Goal: Task Accomplishment & Management: Manage account settings

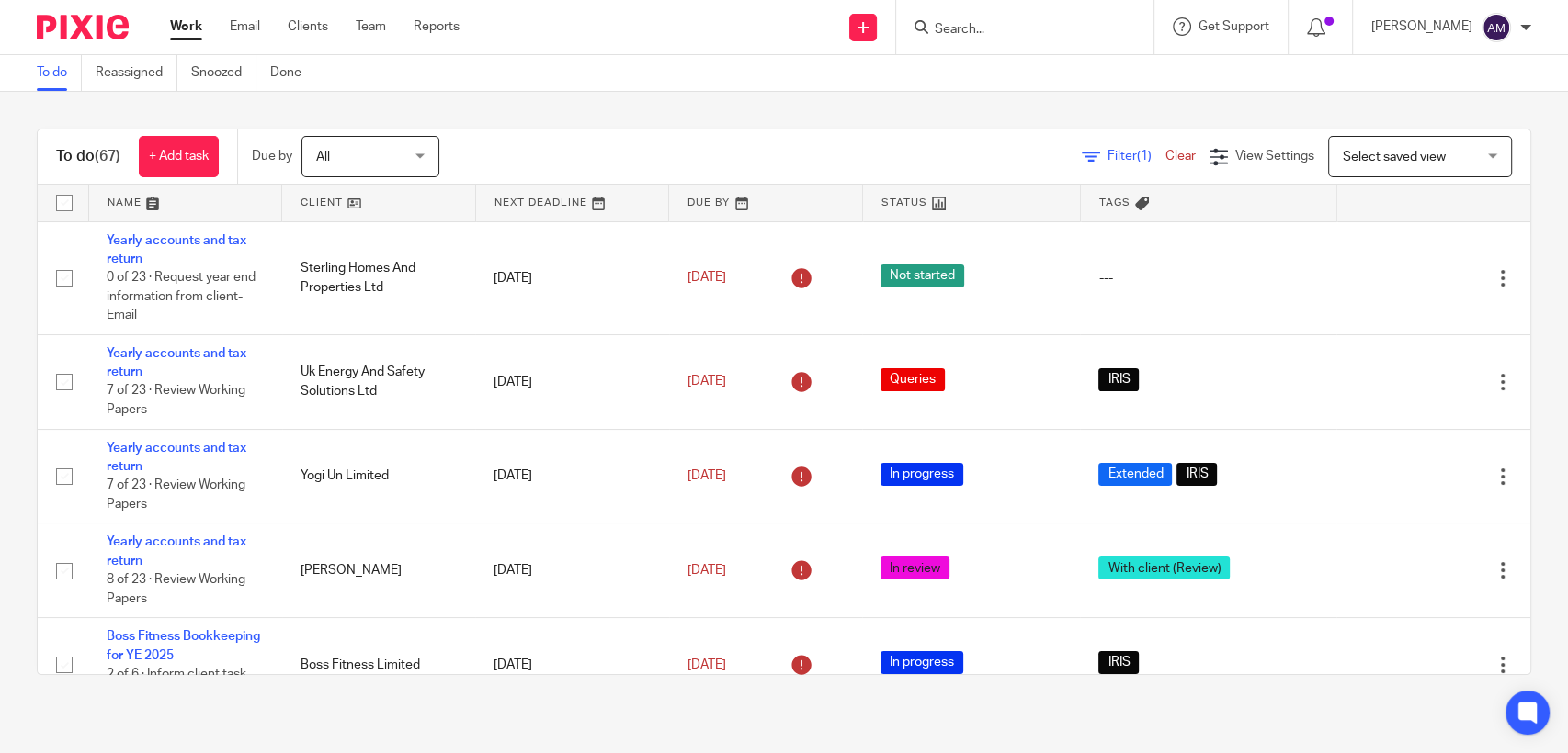
click at [980, 27] on input "Search" at bounding box center [1015, 31] width 165 height 17
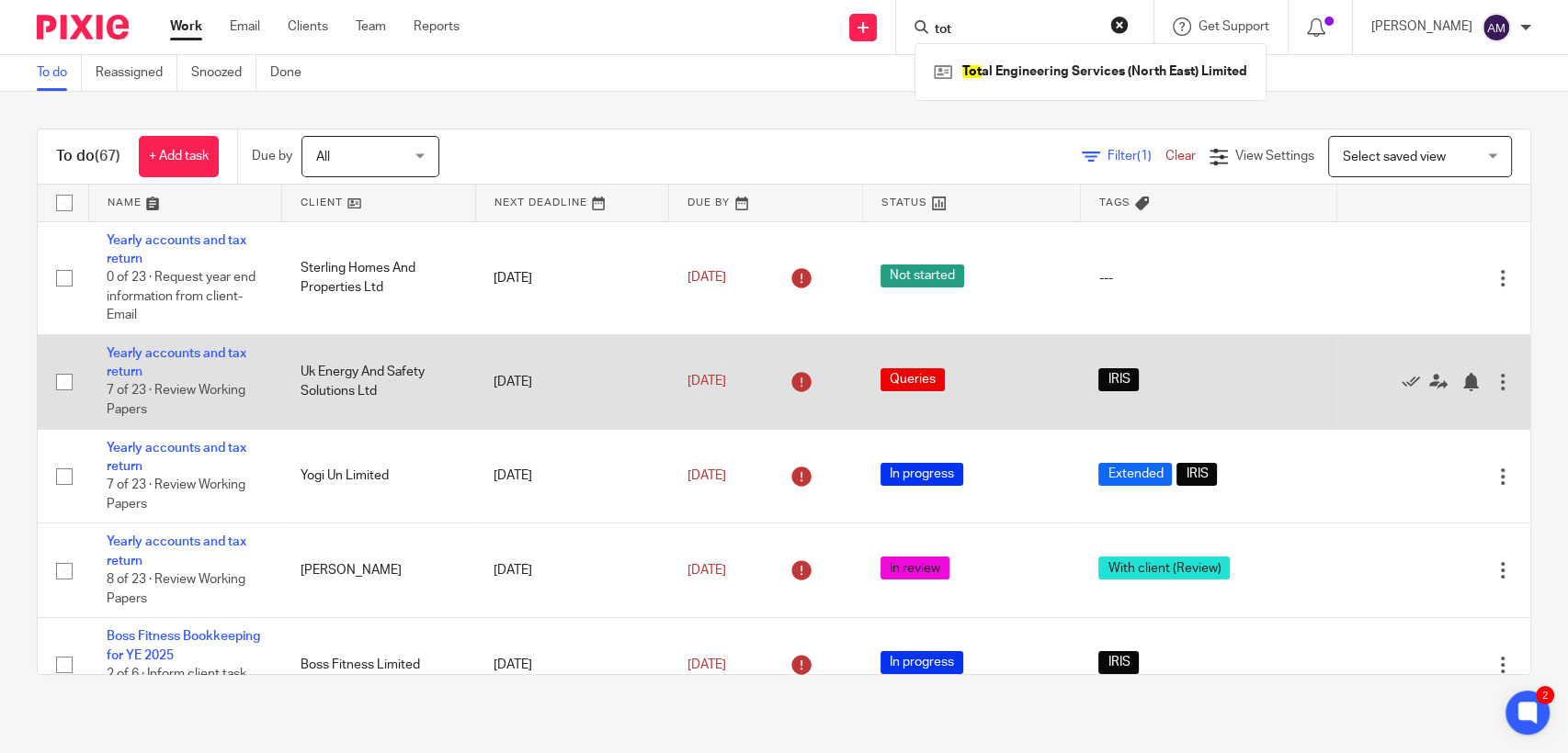
type input "tot"
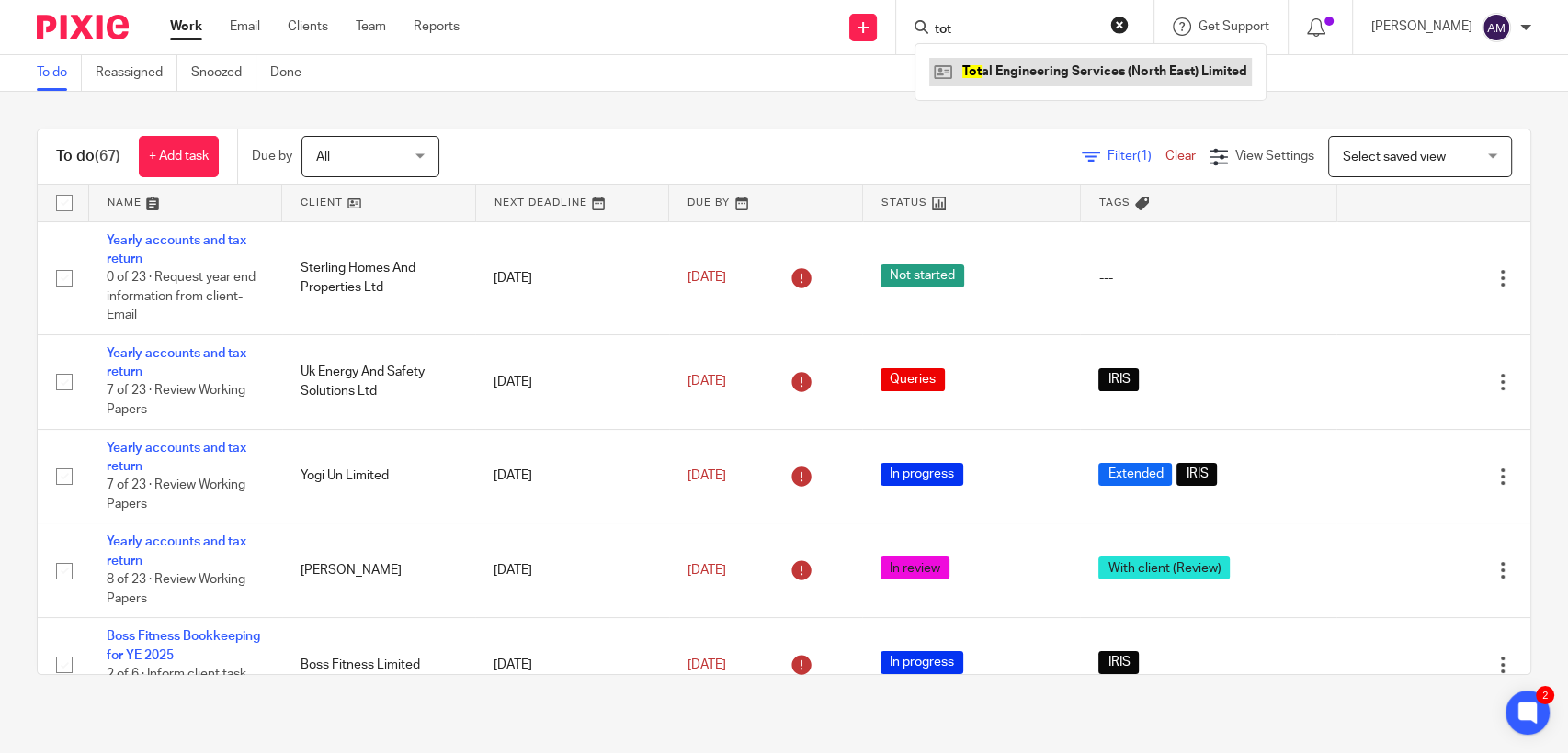
click at [1026, 69] on link at bounding box center [1090, 71] width 322 height 28
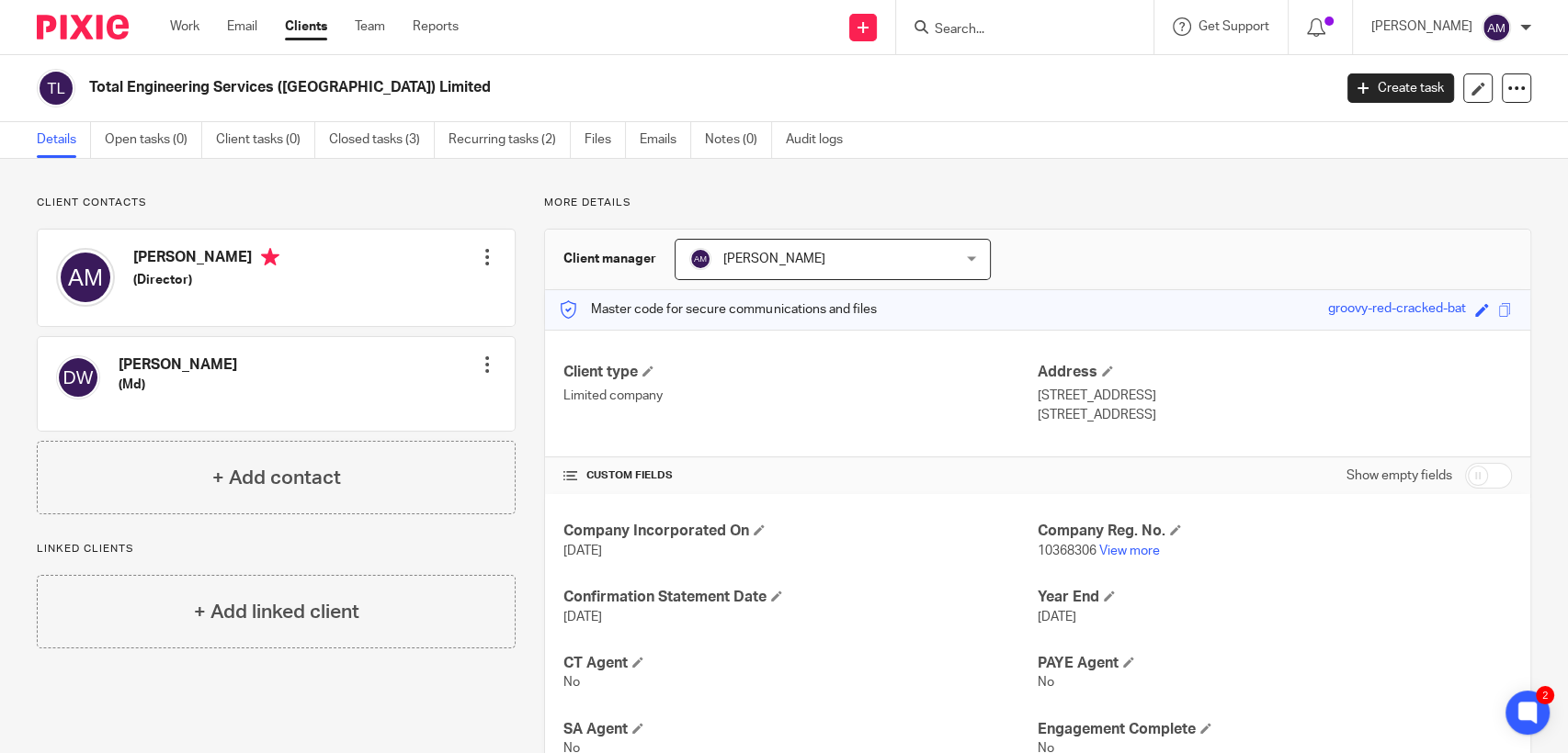
click at [1014, 22] on input "Search" at bounding box center [1015, 31] width 165 height 17
type input "tota"
click at [1040, 68] on link at bounding box center [1090, 71] width 322 height 28
click at [1125, 550] on link "View more" at bounding box center [1129, 552] width 60 height 13
click at [1024, 32] on input "Search" at bounding box center [1015, 31] width 165 height 17
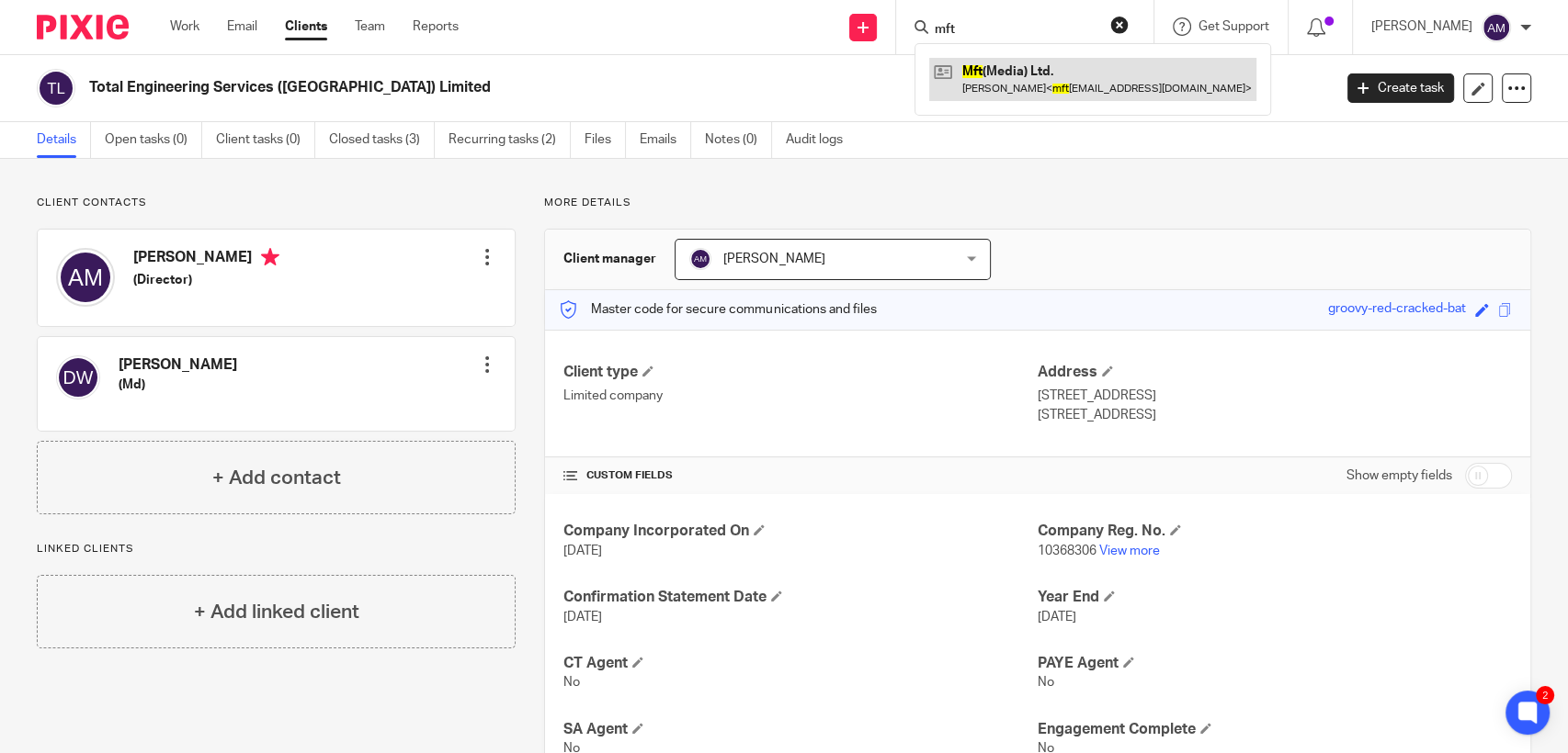
type input "mft"
click at [1036, 74] on link at bounding box center [1092, 79] width 327 height 43
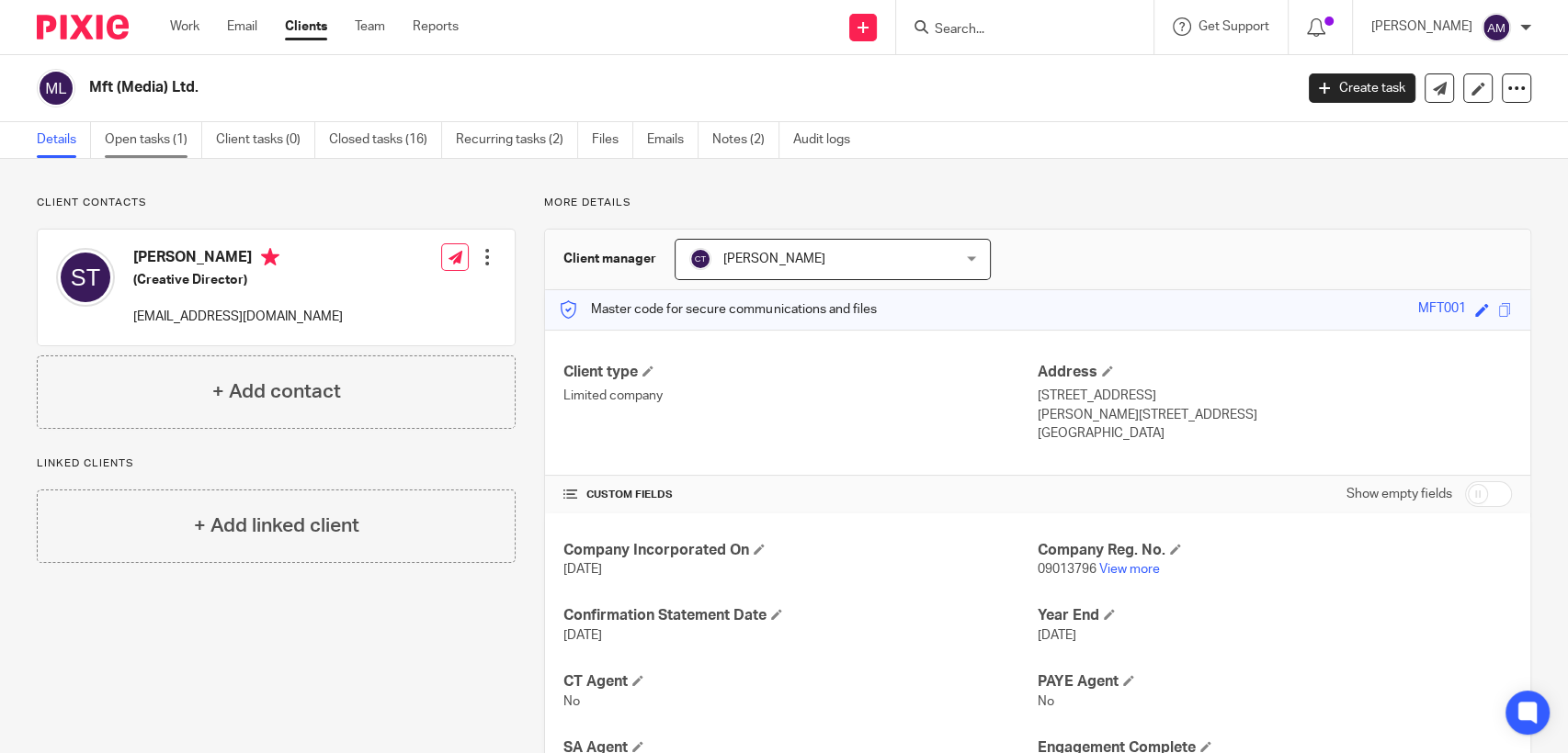
click at [168, 136] on link "Open tasks (1)" at bounding box center [153, 140] width 98 height 36
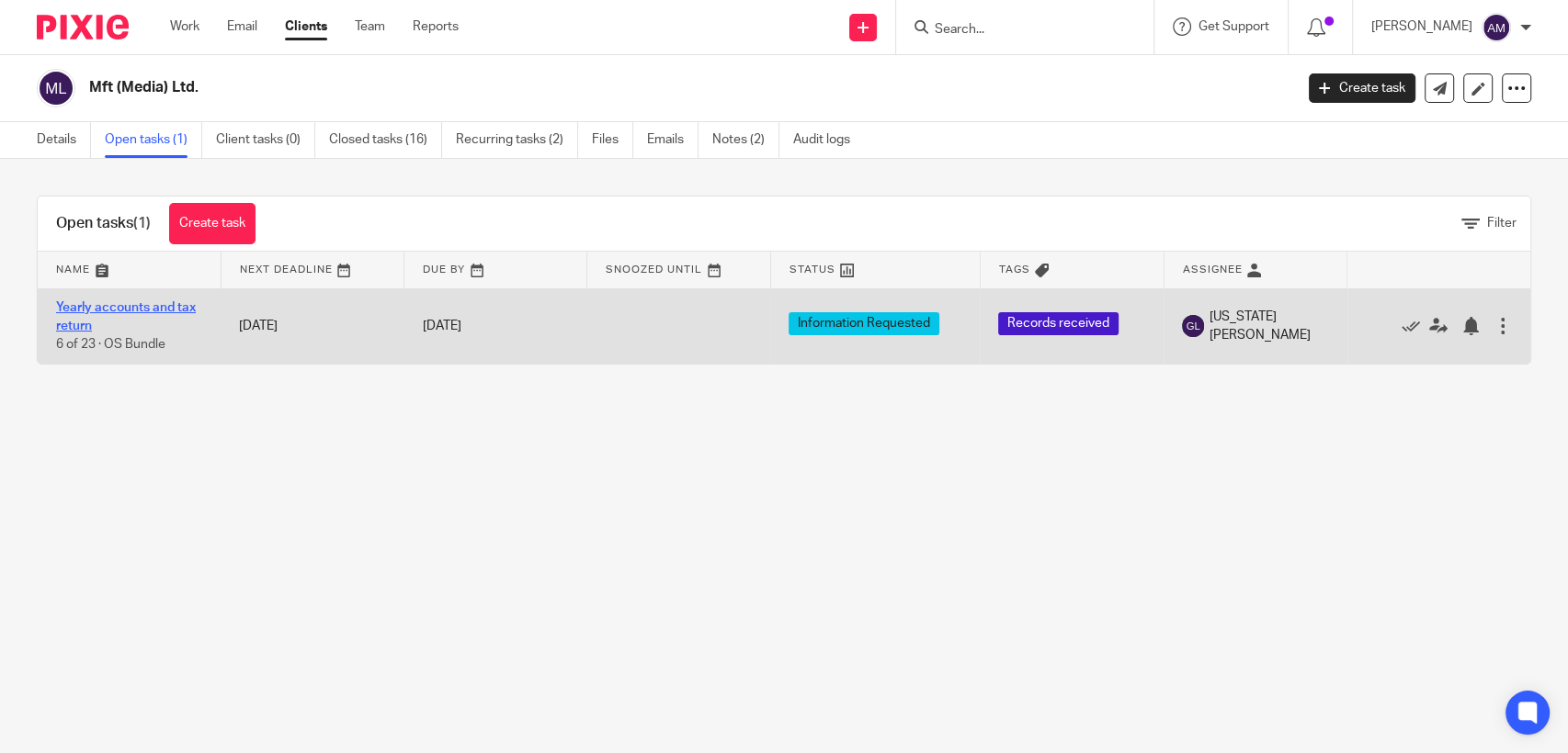
click at [132, 305] on link "Yearly accounts and tax return" at bounding box center [125, 317] width 139 height 32
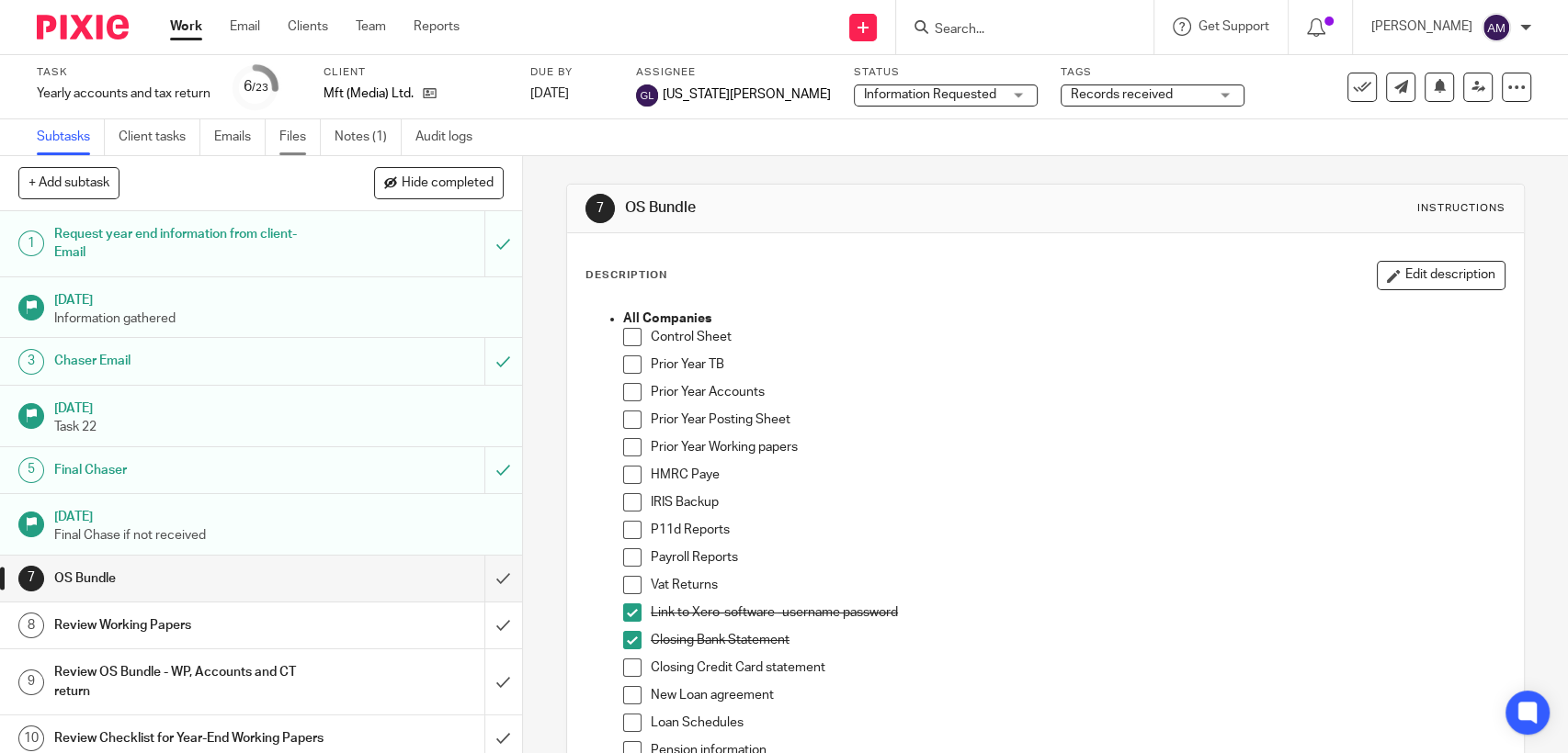
click at [294, 136] on link "Files" at bounding box center [300, 137] width 42 height 36
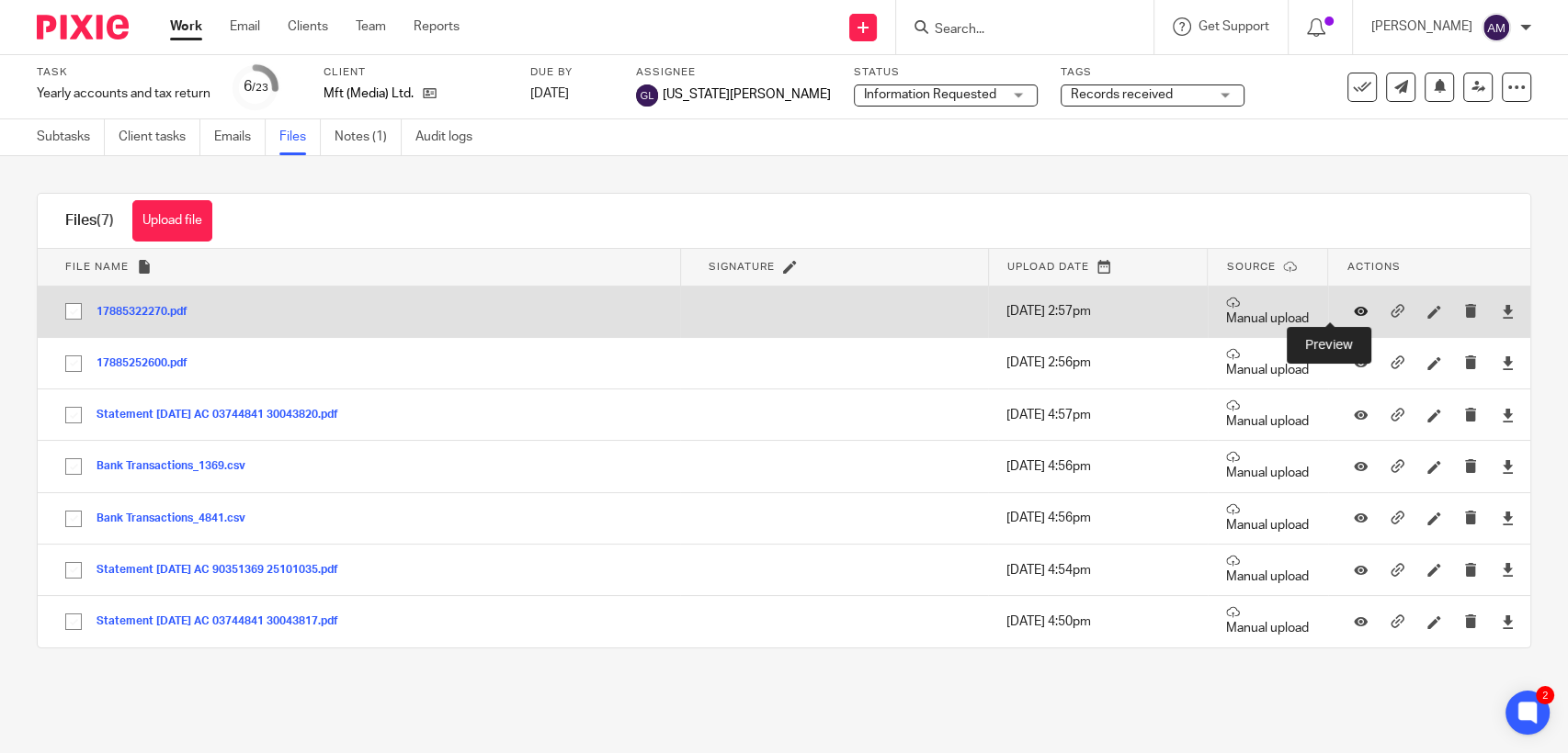
click at [1353, 312] on icon at bounding box center [1360, 311] width 14 height 14
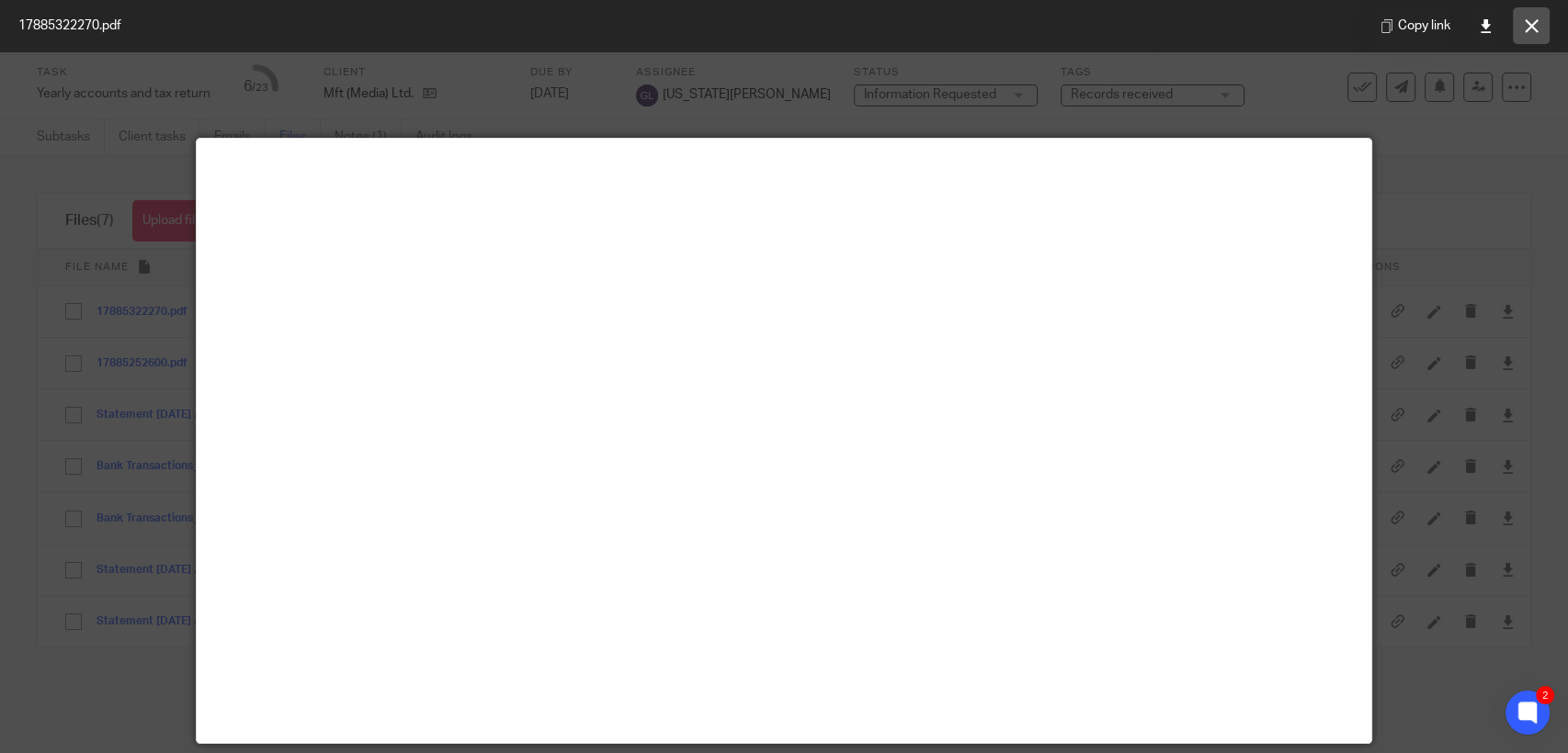
click at [1521, 32] on button at bounding box center [1531, 26] width 37 height 37
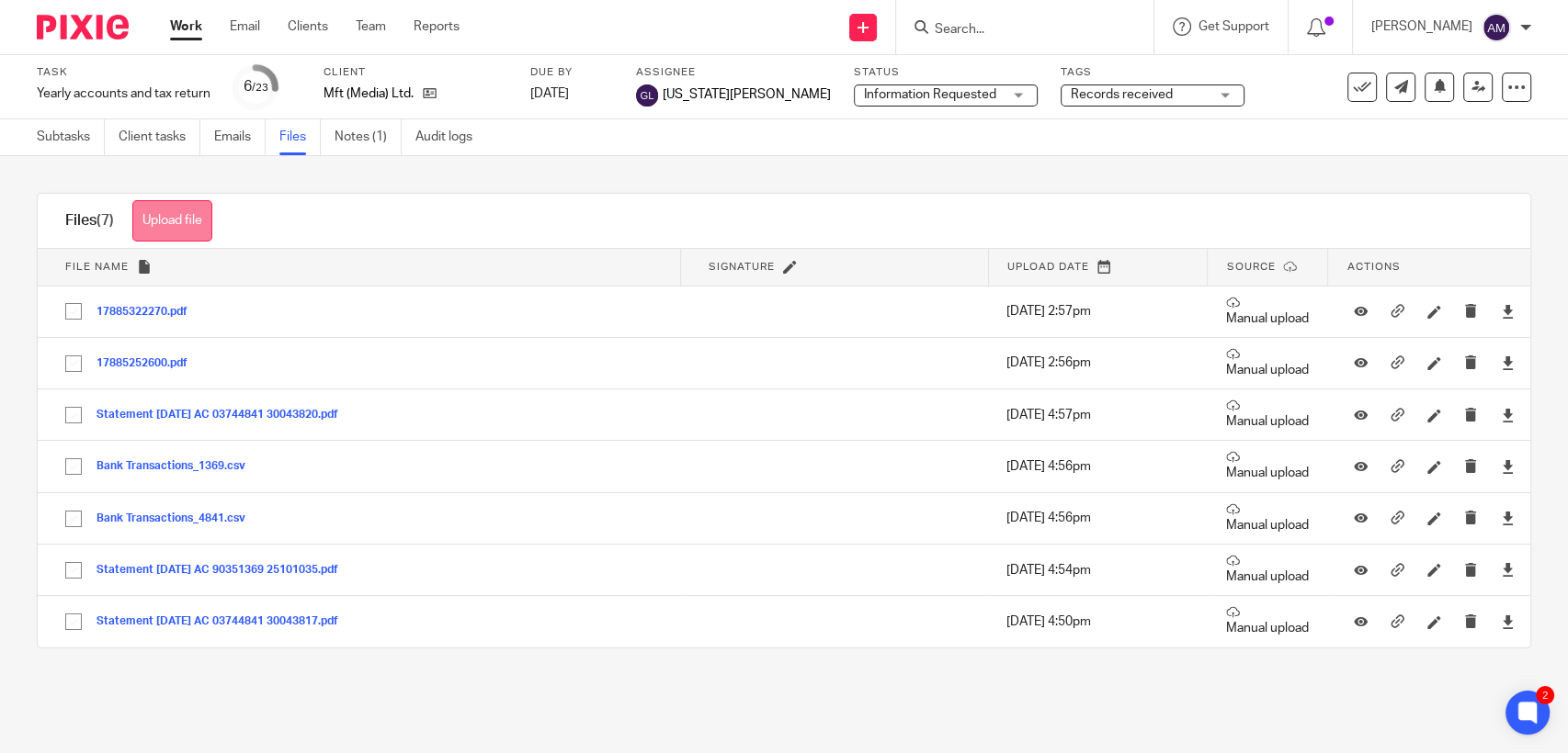
click at [205, 236] on button "Upload file" at bounding box center [172, 221] width 80 height 42
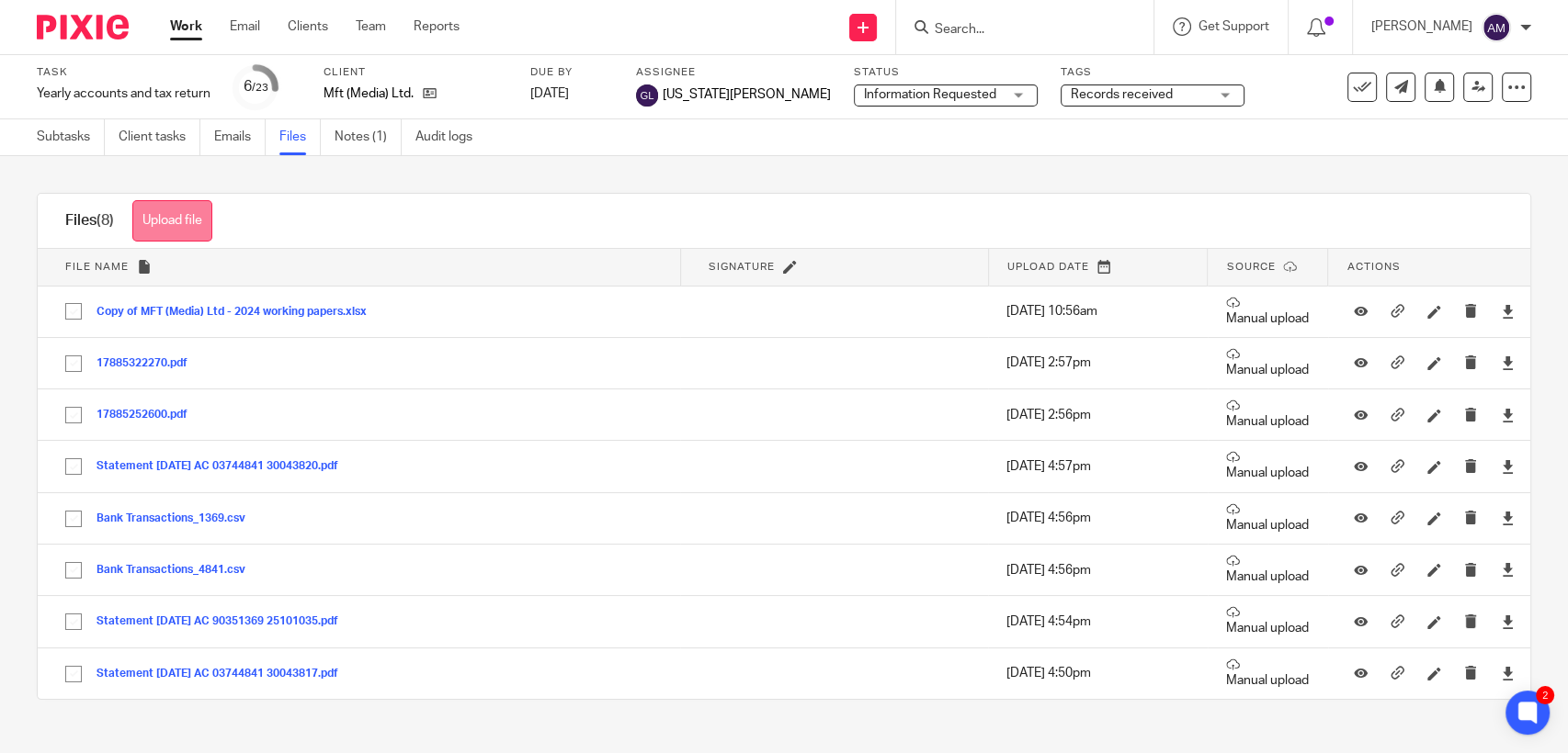
click at [189, 232] on button "Upload file" at bounding box center [172, 221] width 80 height 42
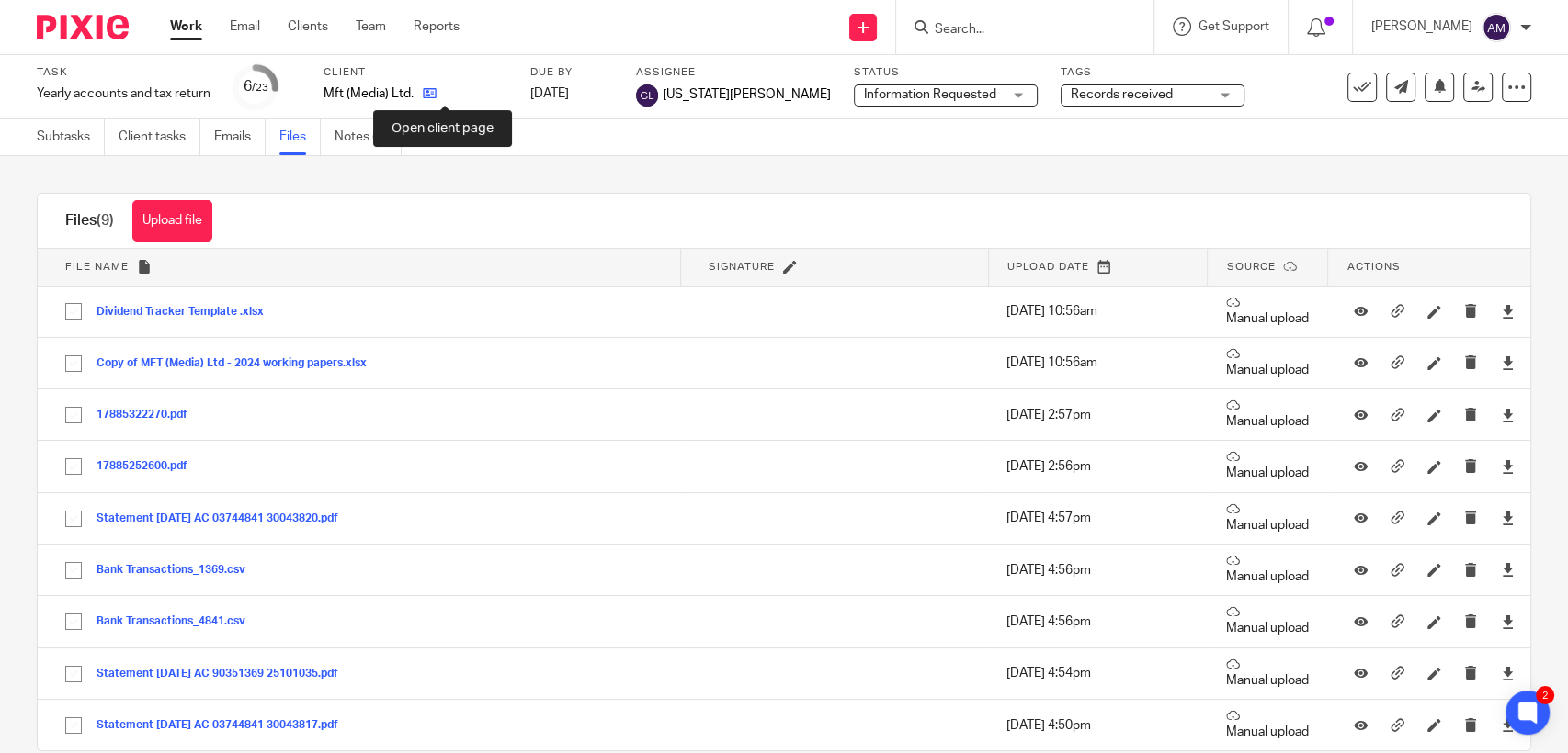
click at [437, 97] on icon at bounding box center [429, 93] width 14 height 14
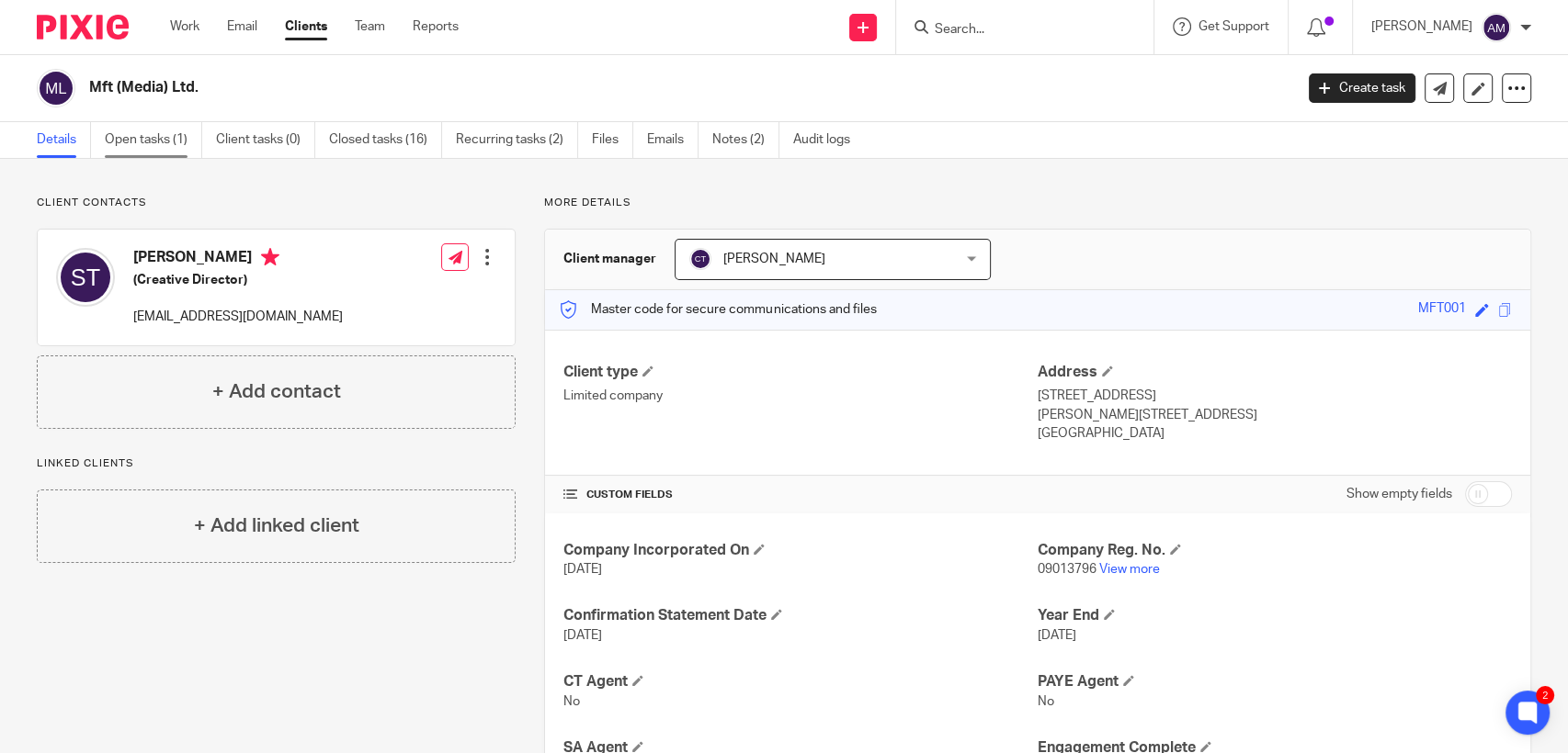
click at [154, 145] on link "Open tasks (1)" at bounding box center [153, 140] width 98 height 36
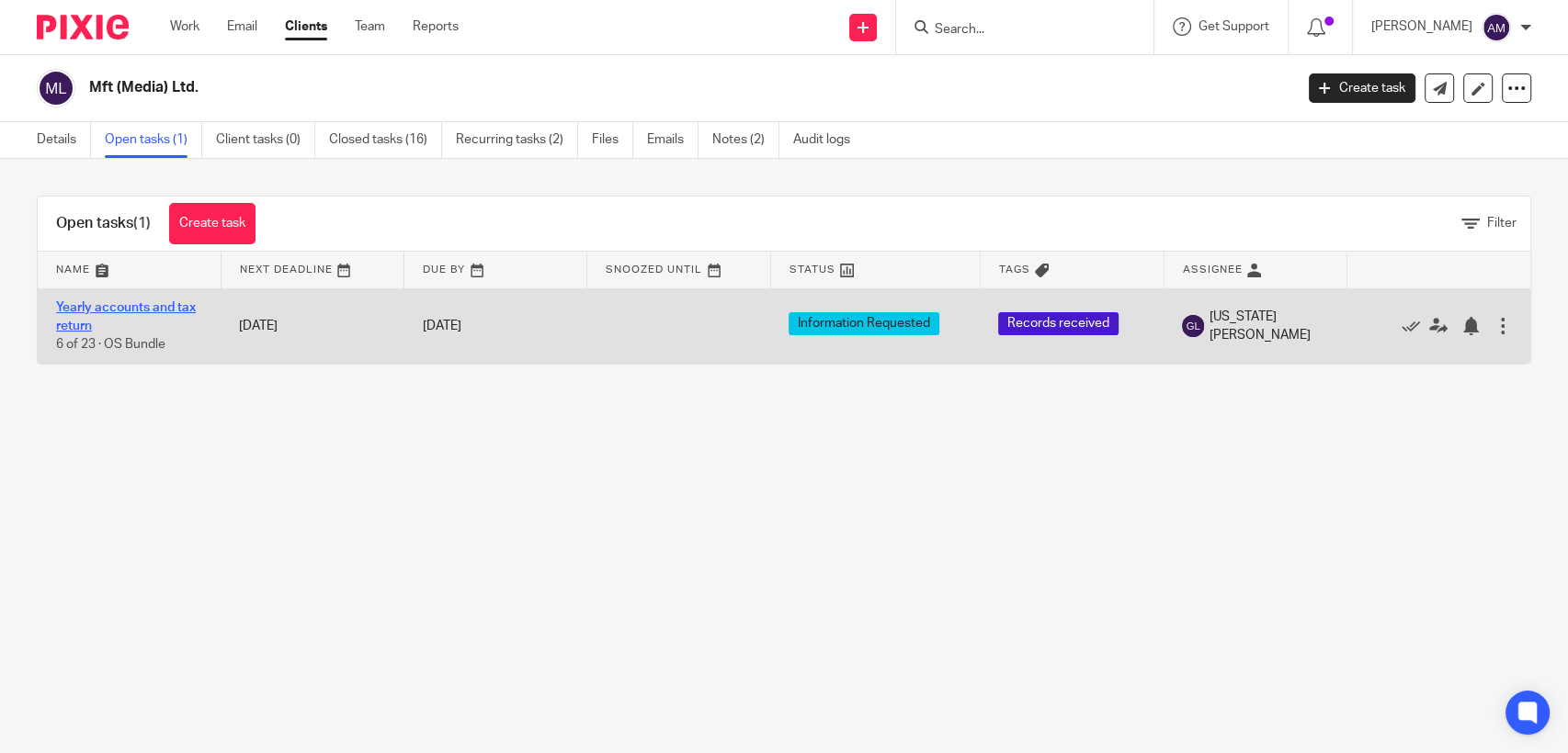
click at [102, 304] on link "Yearly accounts and tax return" at bounding box center [125, 317] width 139 height 32
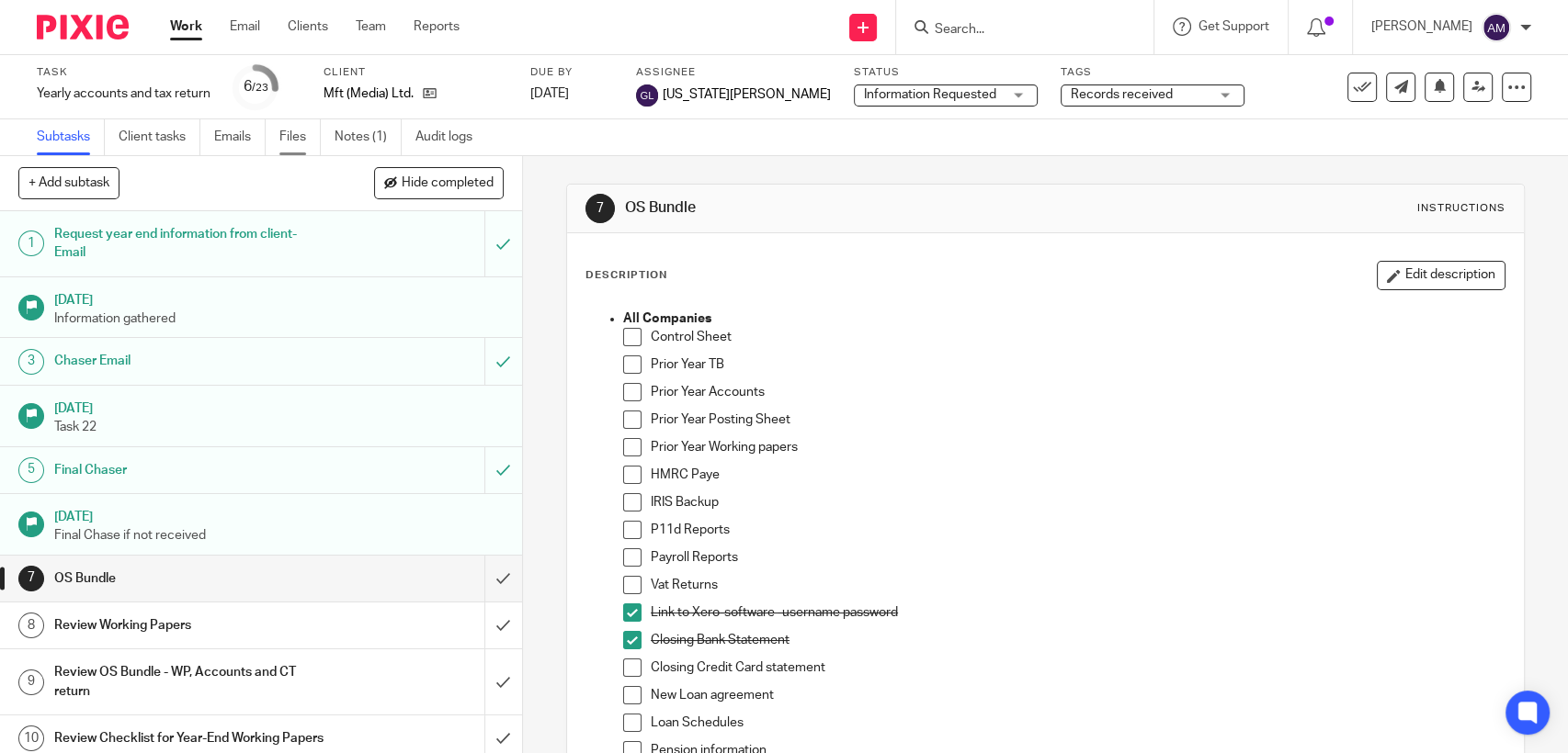
click at [302, 133] on link "Files" at bounding box center [300, 137] width 42 height 36
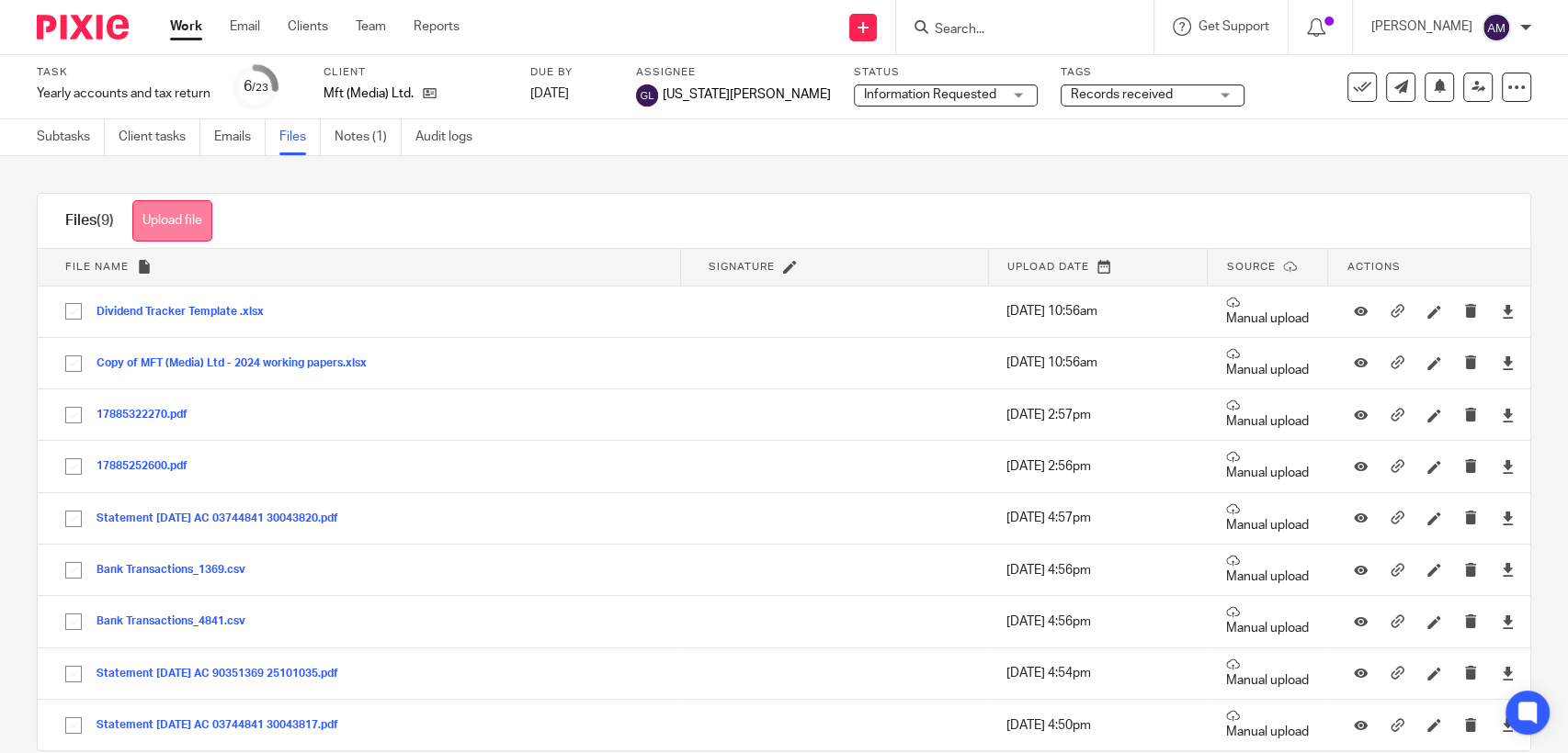
click at [206, 223] on button "Upload file" at bounding box center [172, 221] width 80 height 42
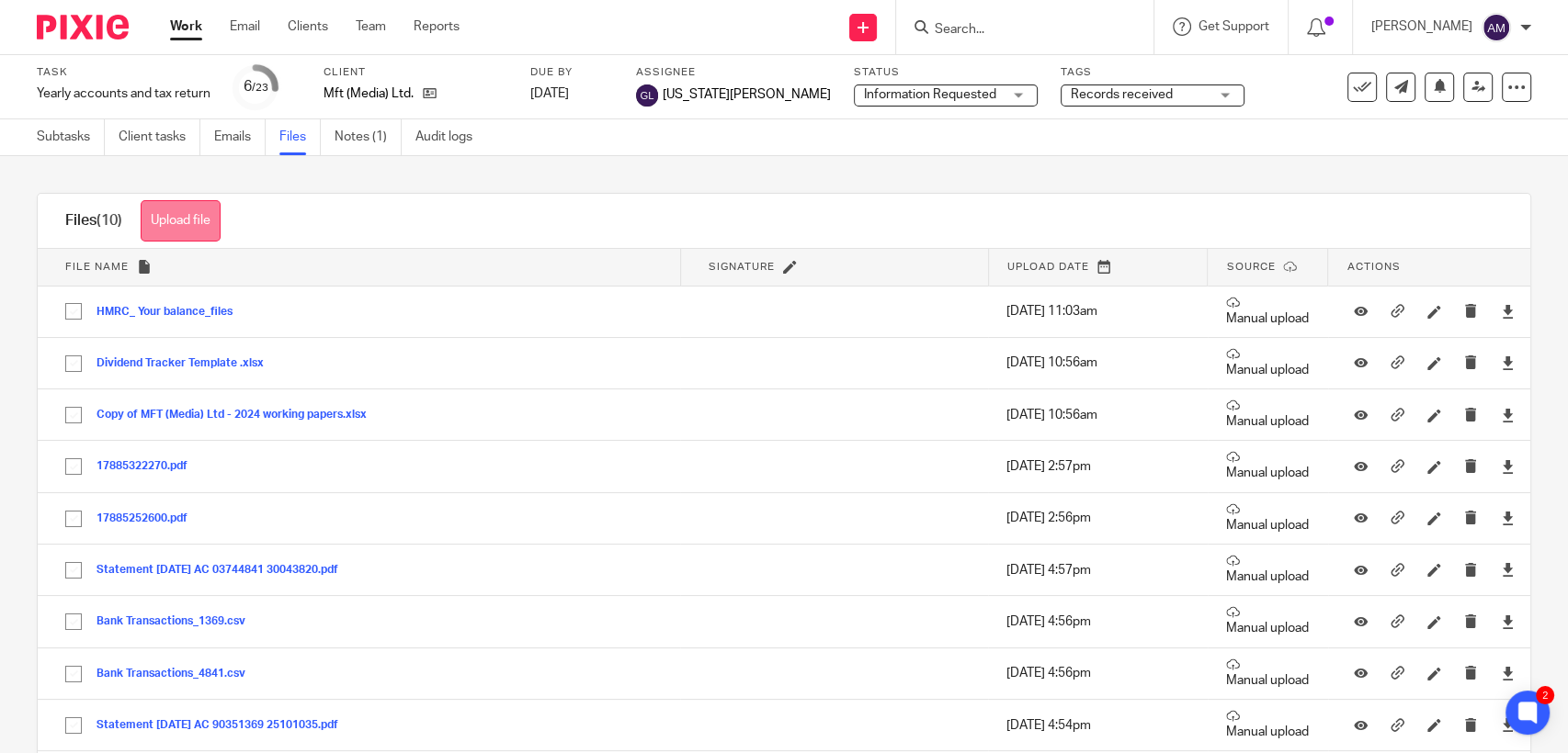
click at [212, 222] on button "Upload file" at bounding box center [180, 221] width 80 height 42
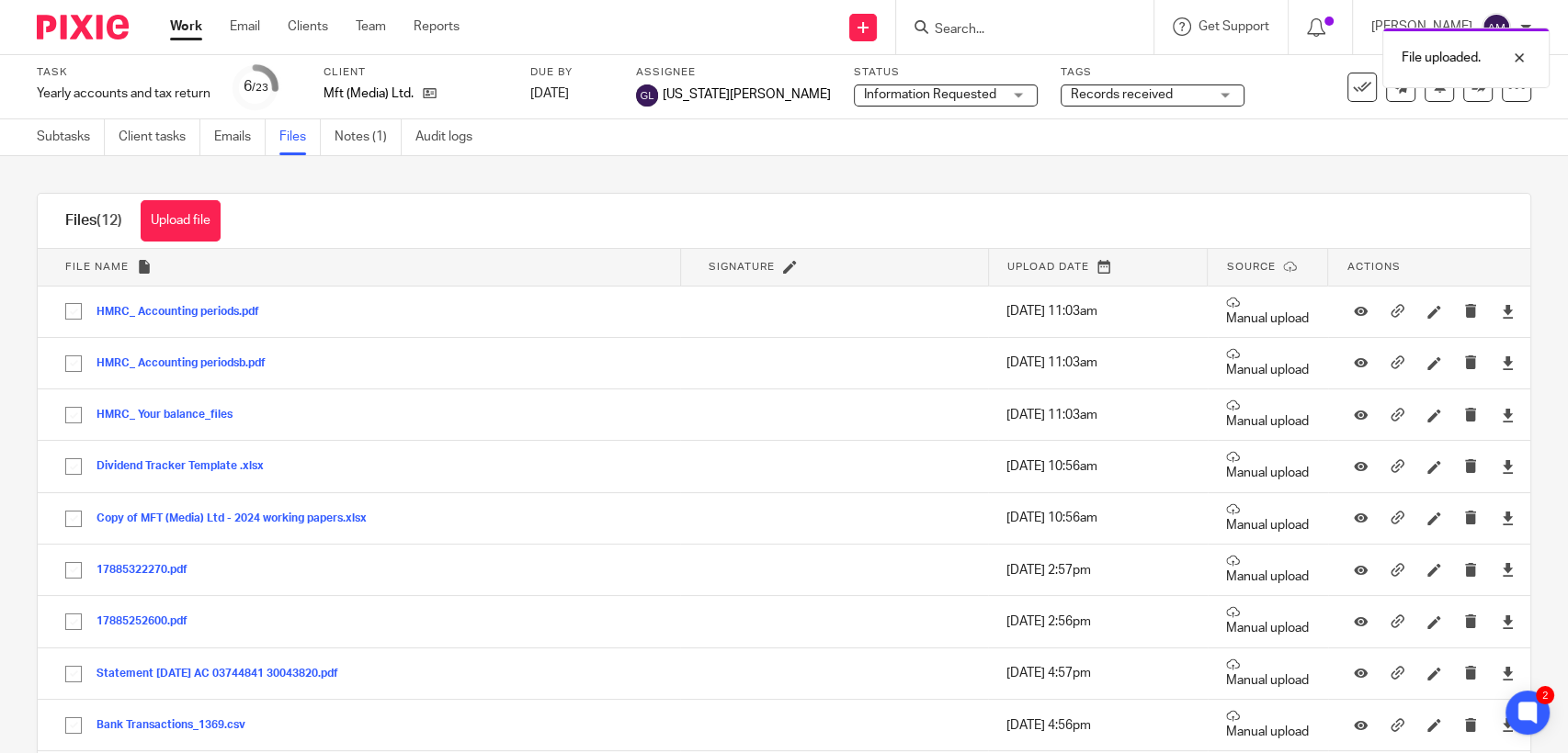
click at [864, 97] on span "Information Requested" at bounding box center [930, 95] width 132 height 13
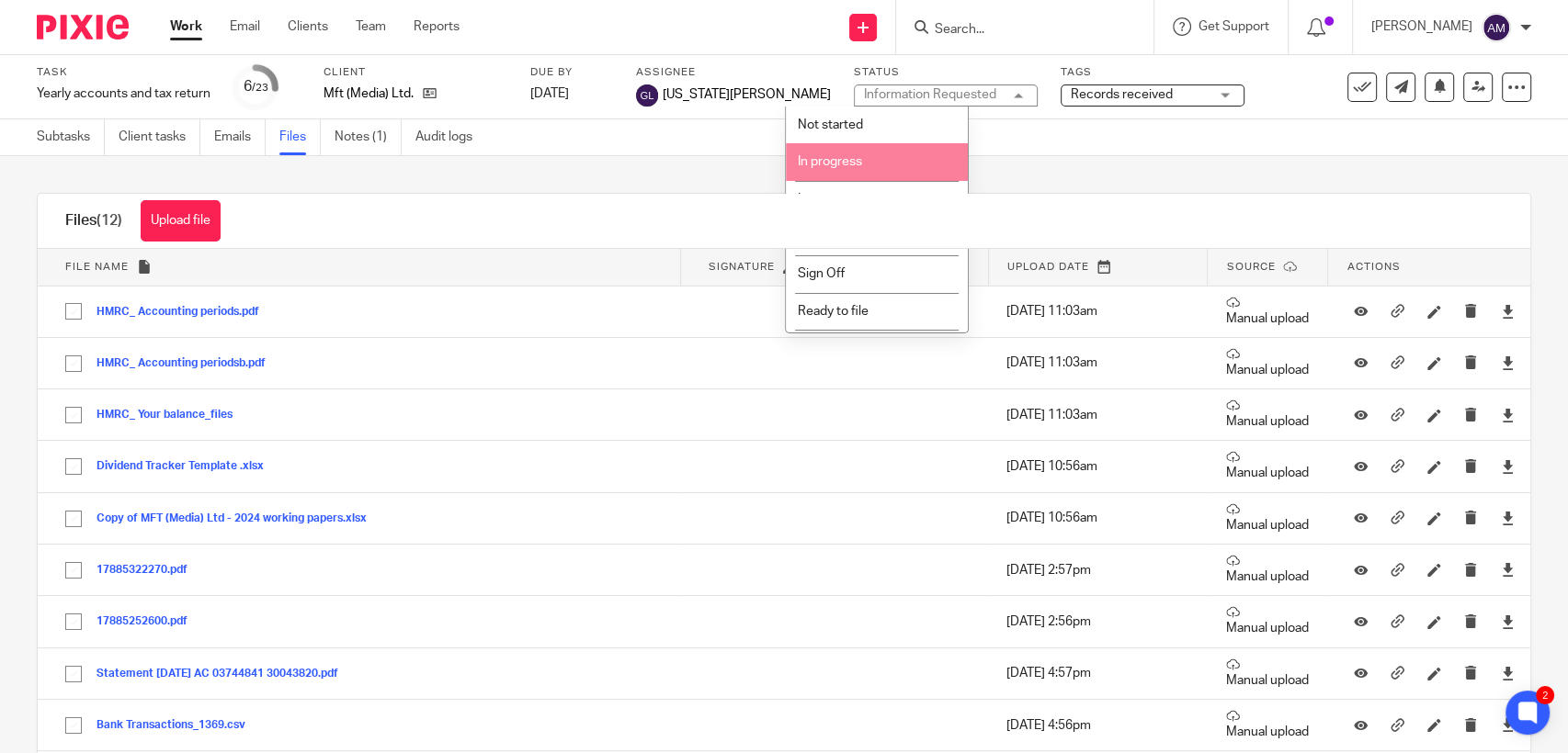
click at [836, 164] on span "In progress" at bounding box center [830, 162] width 64 height 13
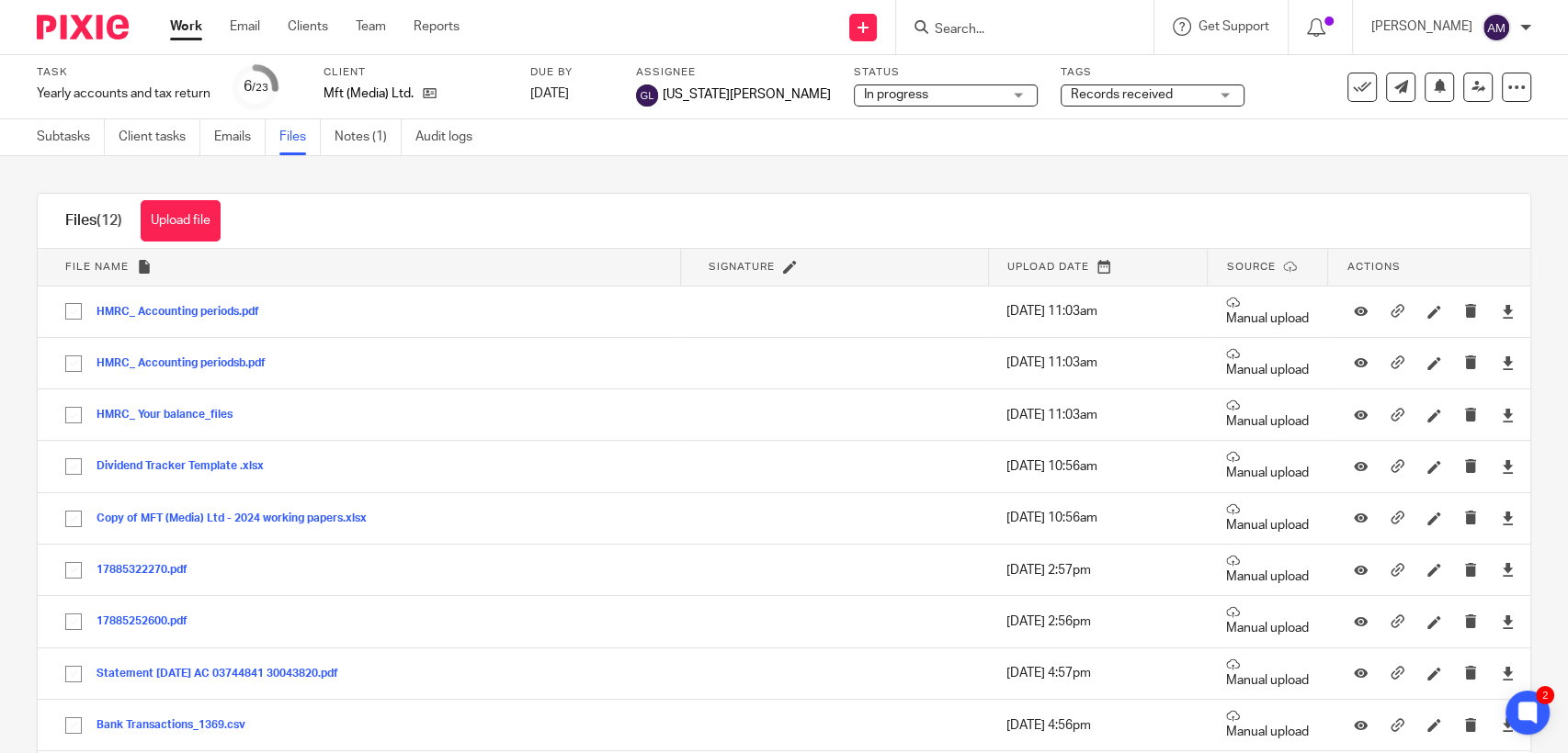
click at [1070, 92] on span "Records received" at bounding box center [1121, 95] width 102 height 13
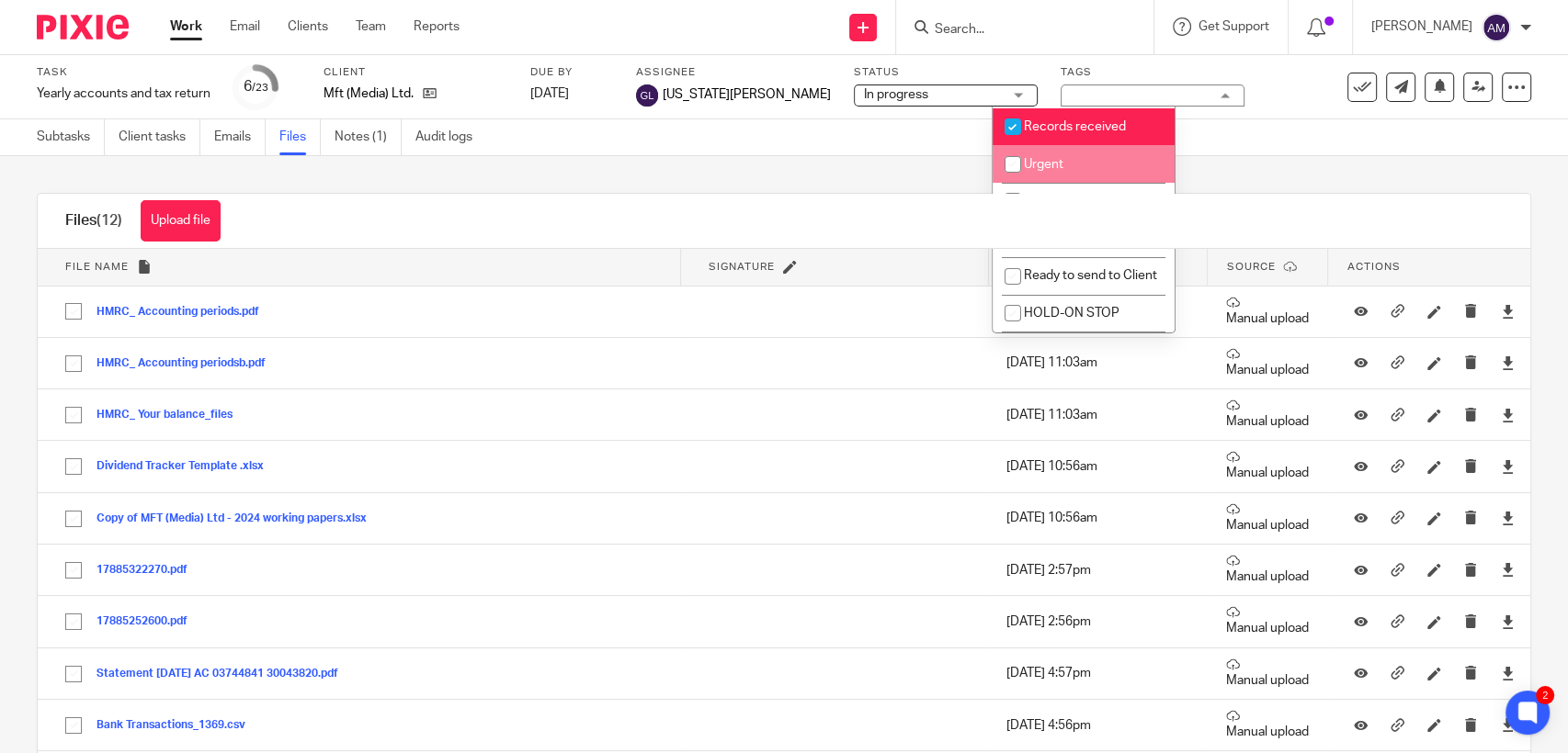
scroll to position [68, 0]
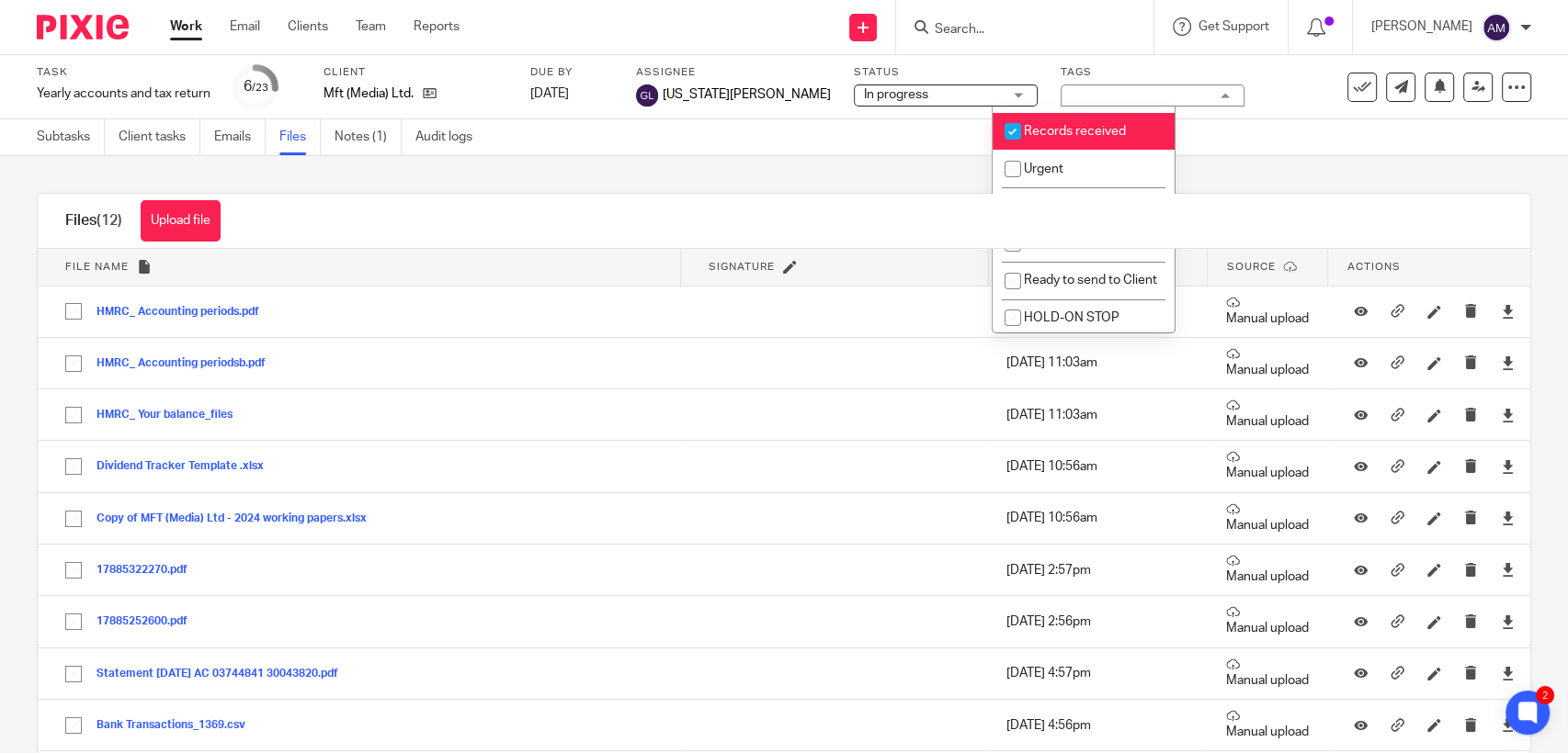
click at [1035, 137] on span "Records received" at bounding box center [1075, 132] width 102 height 13
checkbox input "false"
click at [1061, 101] on div "No tags selected" at bounding box center [1153, 96] width 184 height 22
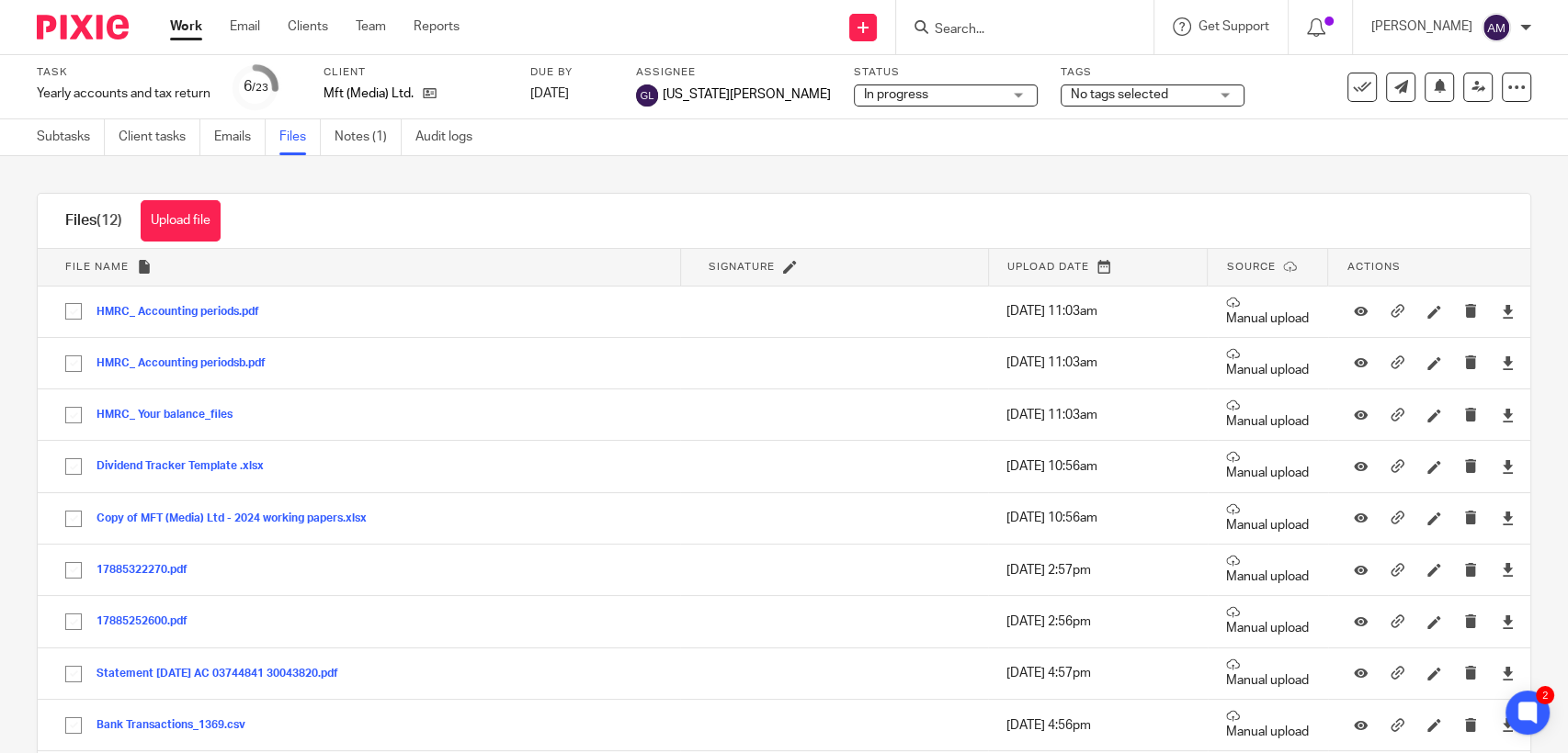
click at [1070, 97] on span "No tags selected" at bounding box center [1118, 95] width 98 height 13
click at [1070, 91] on span "No tags selected" at bounding box center [1118, 95] width 98 height 13
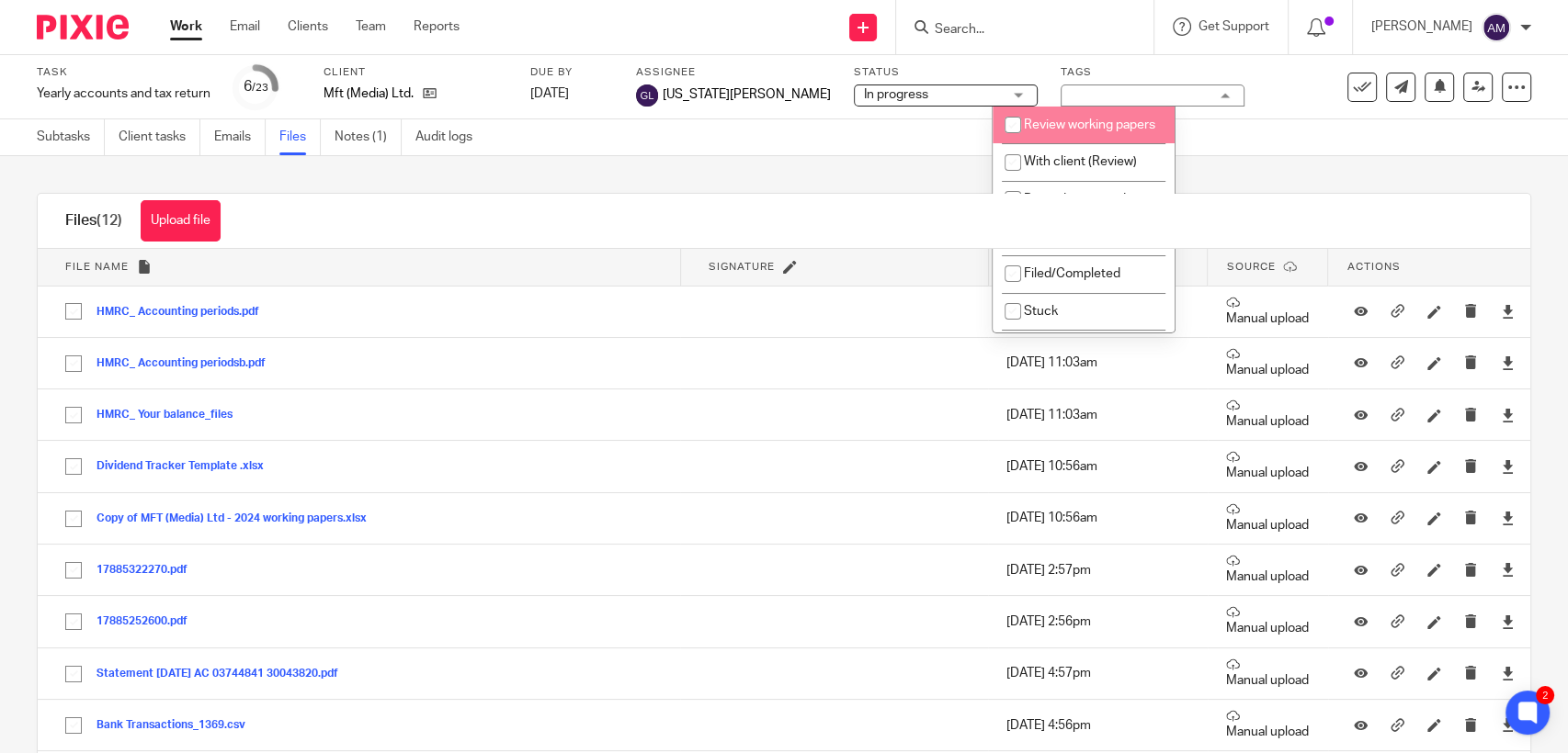
drag, startPoint x: 1157, startPoint y: 139, endPoint x: 1175, endPoint y: 193, distance: 56.9
click at [1175, 193] on main "Task Yearly accounts and tax return Save Yearly accounts and tax return 6 /23 C…" at bounding box center [784, 376] width 1568 height 753
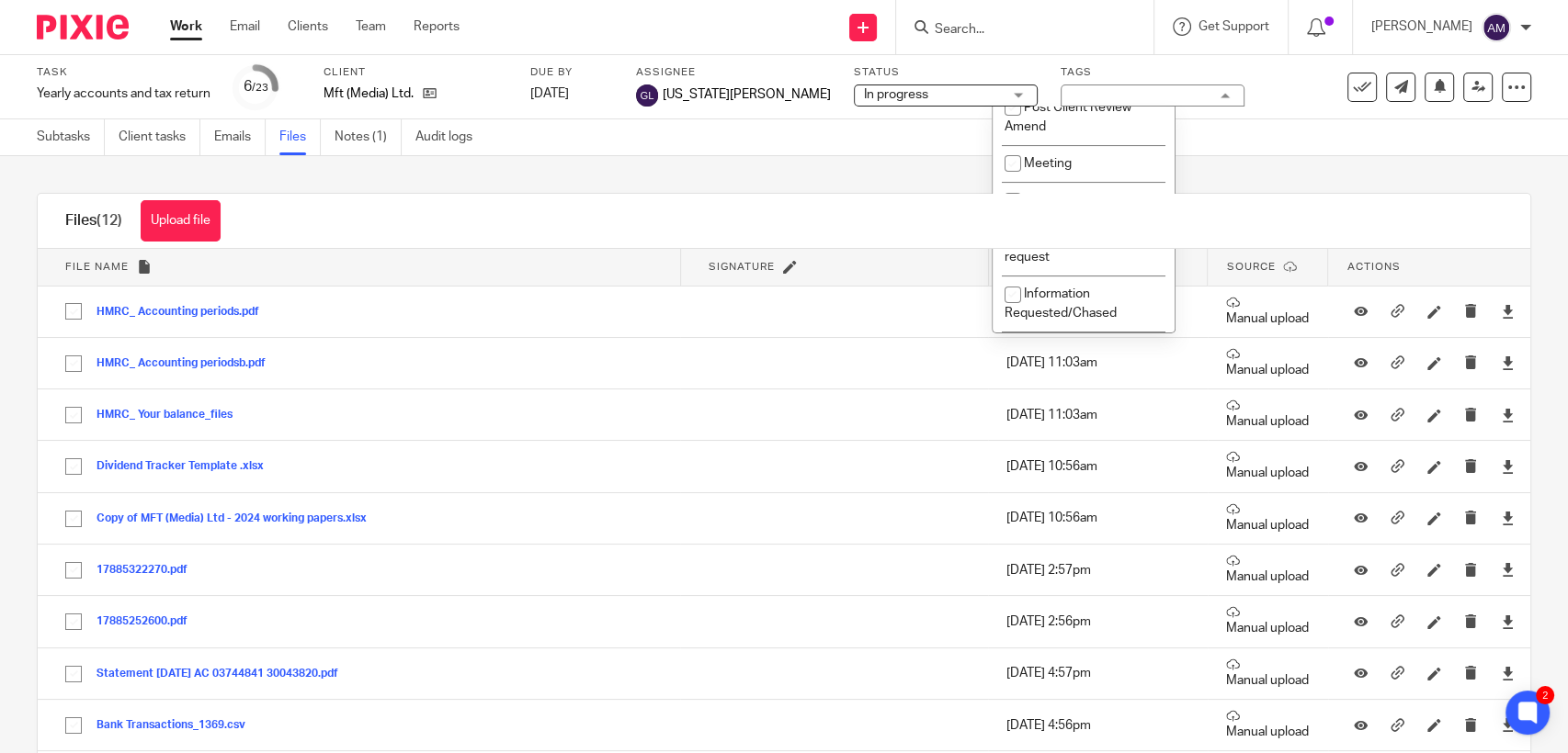
scroll to position [619, 0]
click at [1061, 75] on label "Tags" at bounding box center [1153, 72] width 184 height 15
click at [1100, 99] on span "No tags selected" at bounding box center [1118, 95] width 98 height 13
click at [1099, 100] on div "No tags selected" at bounding box center [1153, 96] width 184 height 22
click at [1107, 97] on span "No tags selected" at bounding box center [1139, 95] width 137 height 19
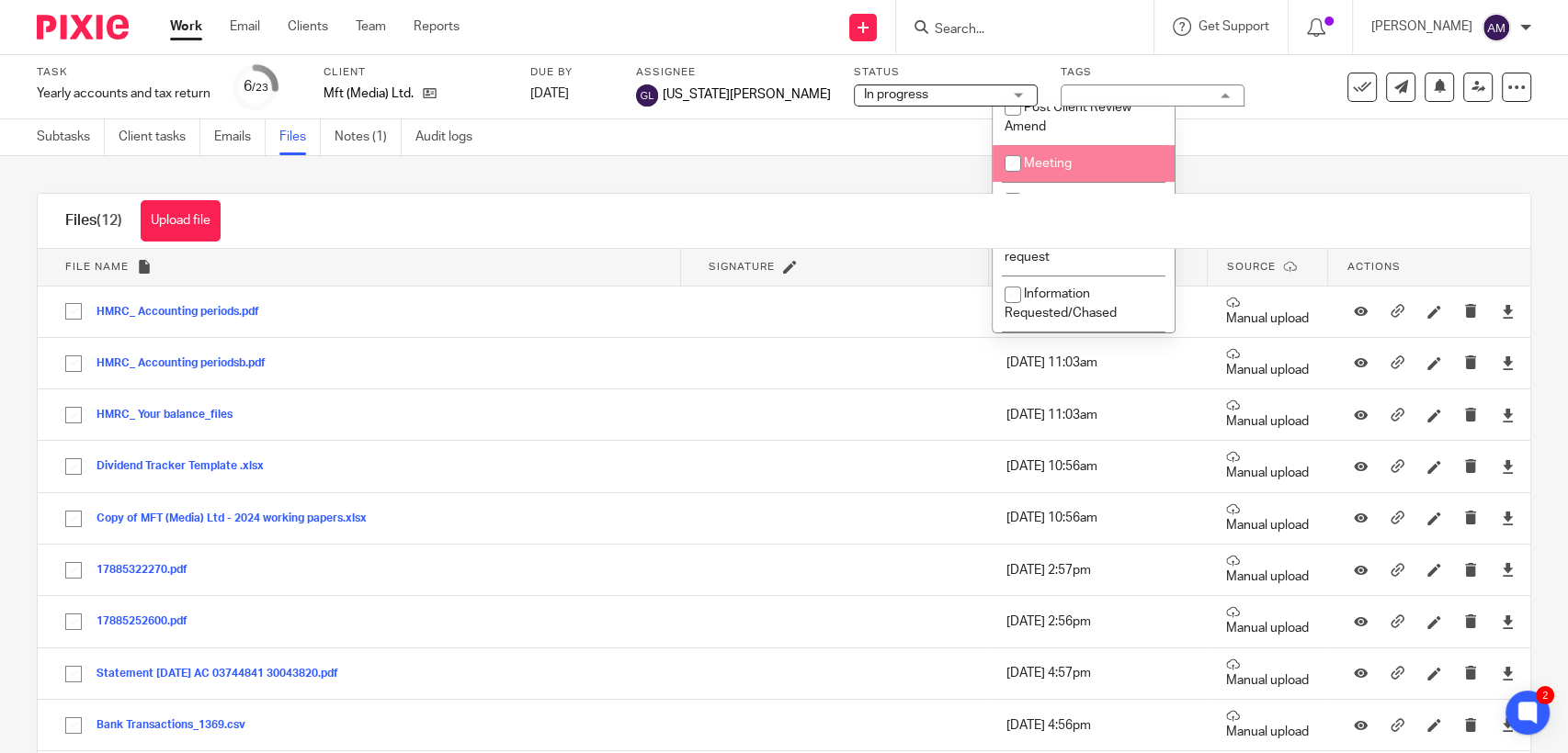
click at [1093, 58] on div "Task Yearly accounts and tax return Save Yearly accounts and tax return 6 /23 C…" at bounding box center [784, 86] width 1568 height 64
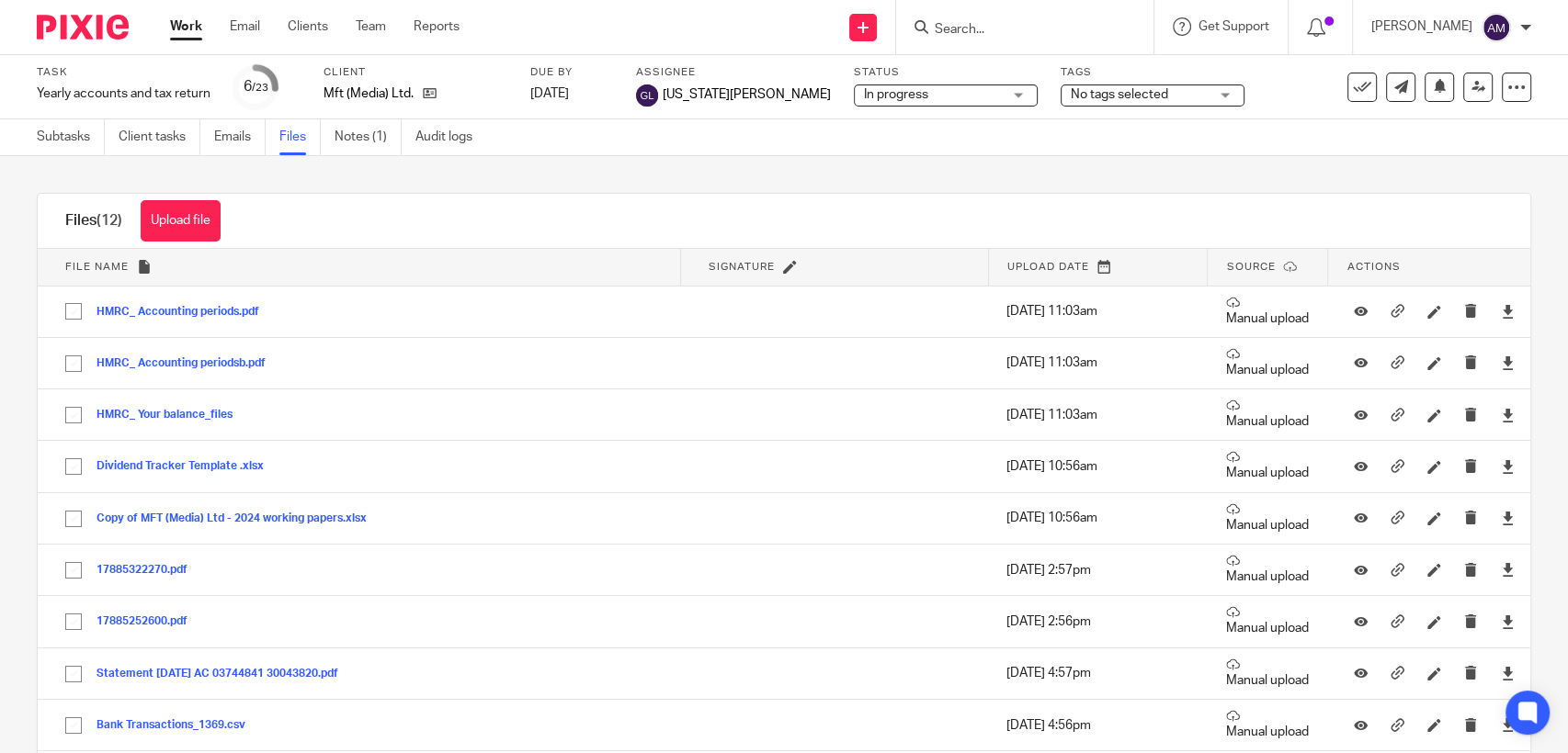
click at [1165, 95] on div "No tags selected" at bounding box center [1153, 96] width 184 height 22
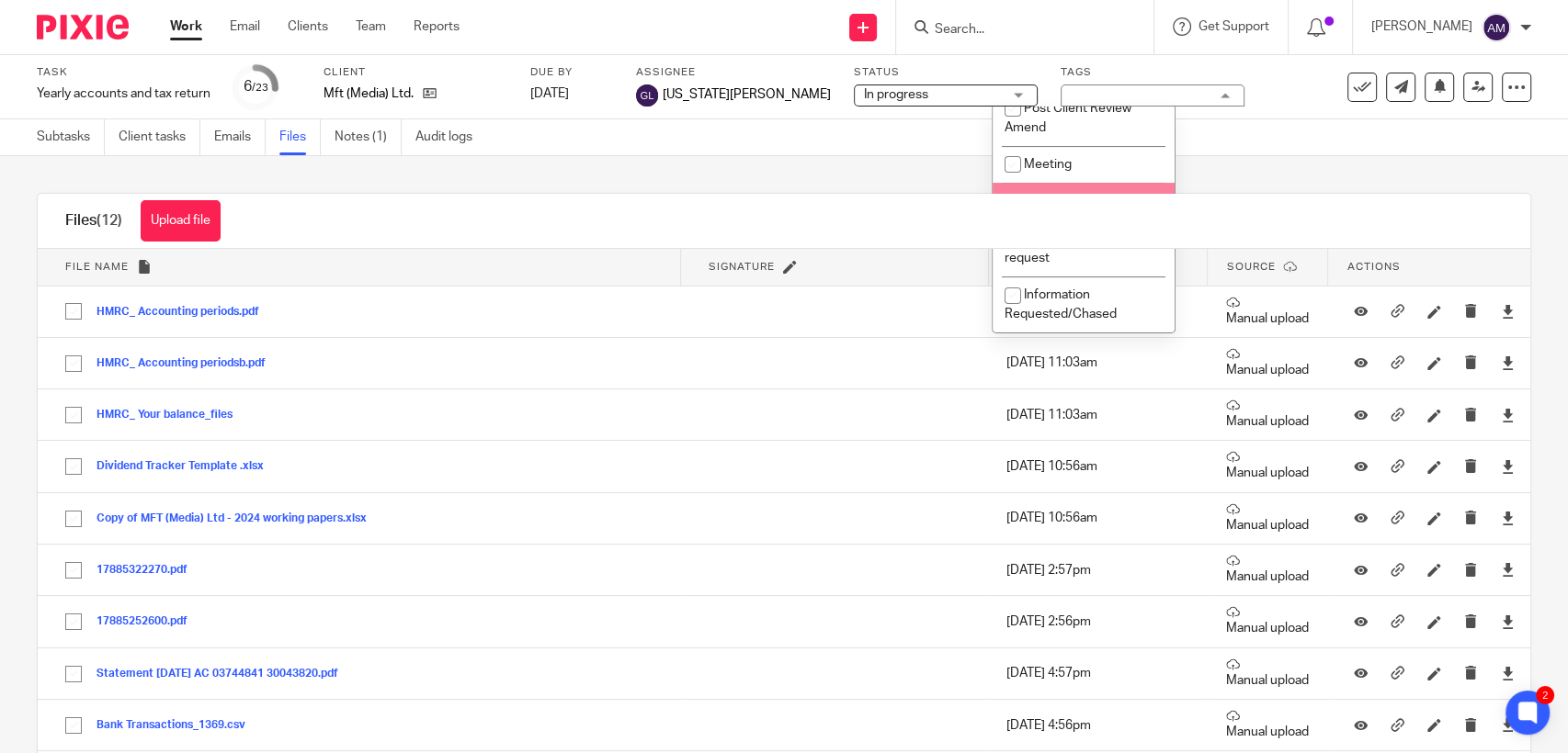
click at [1041, 220] on li "IRIS" at bounding box center [1083, 201] width 182 height 38
checkbox input "true"
click at [1066, 24] on input "Search" at bounding box center [1015, 31] width 165 height 17
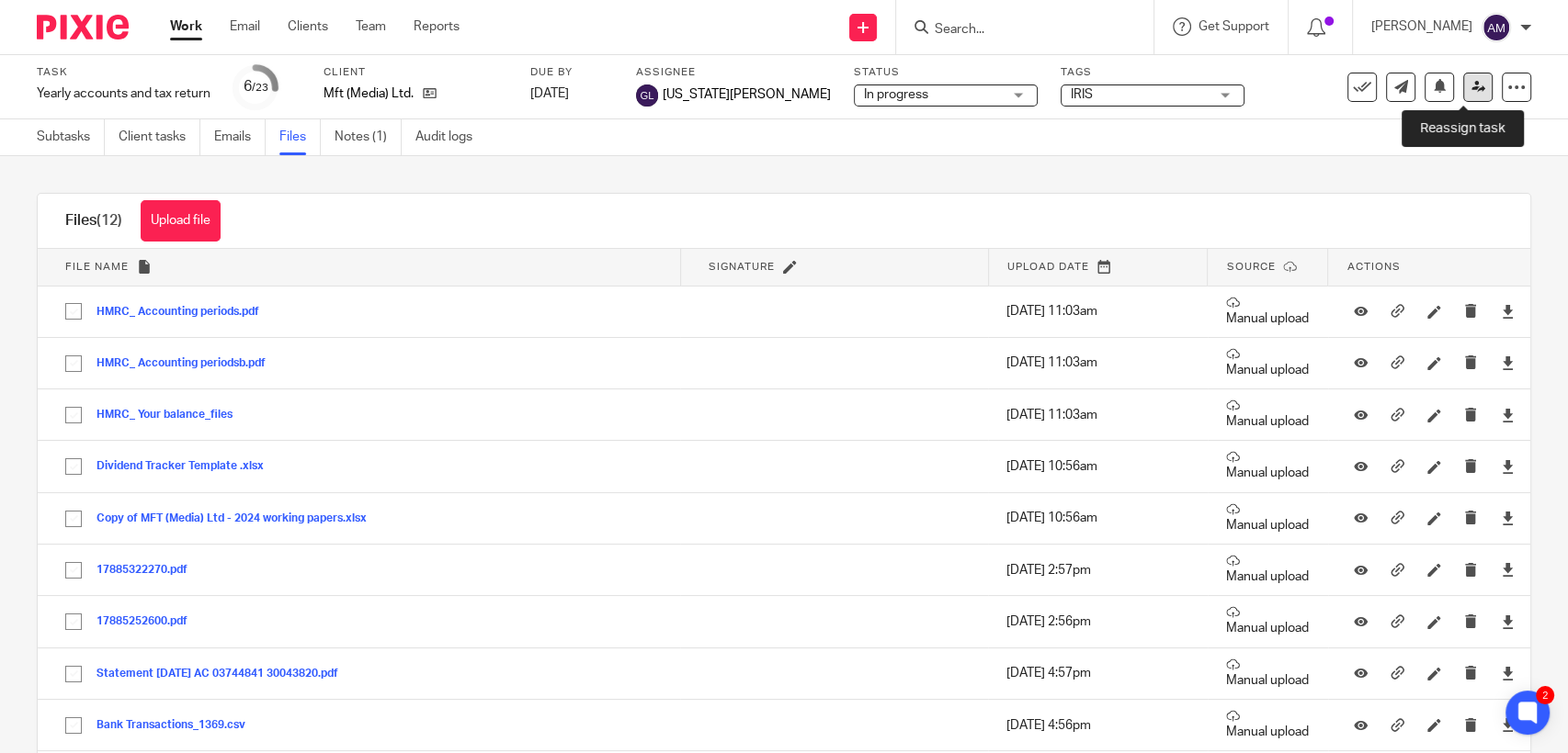
click at [1463, 77] on link at bounding box center [1478, 87] width 30 height 30
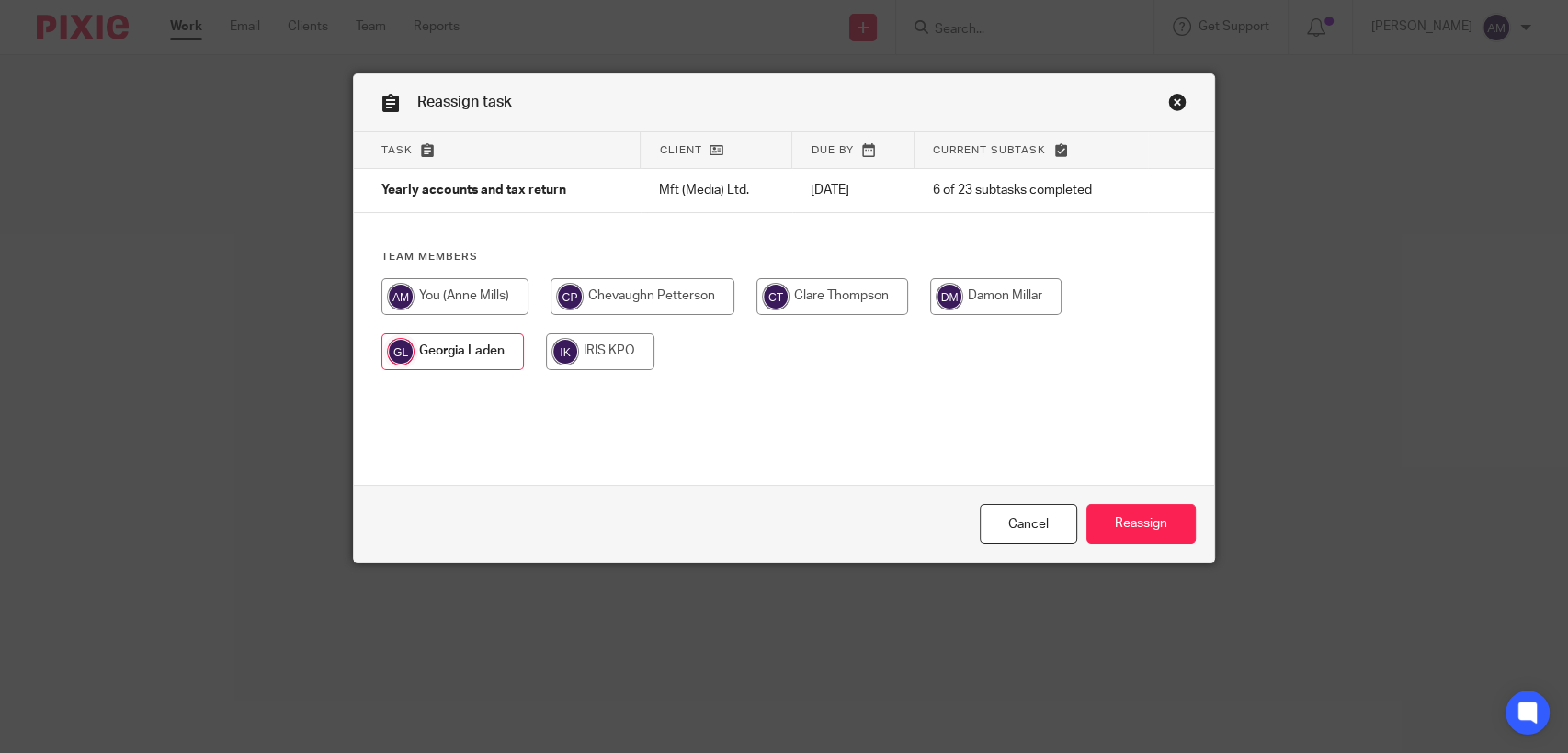
click at [420, 279] on input "radio" at bounding box center [455, 297] width 147 height 37
radio input "true"
click at [1125, 520] on input "Reassign" at bounding box center [1141, 524] width 110 height 40
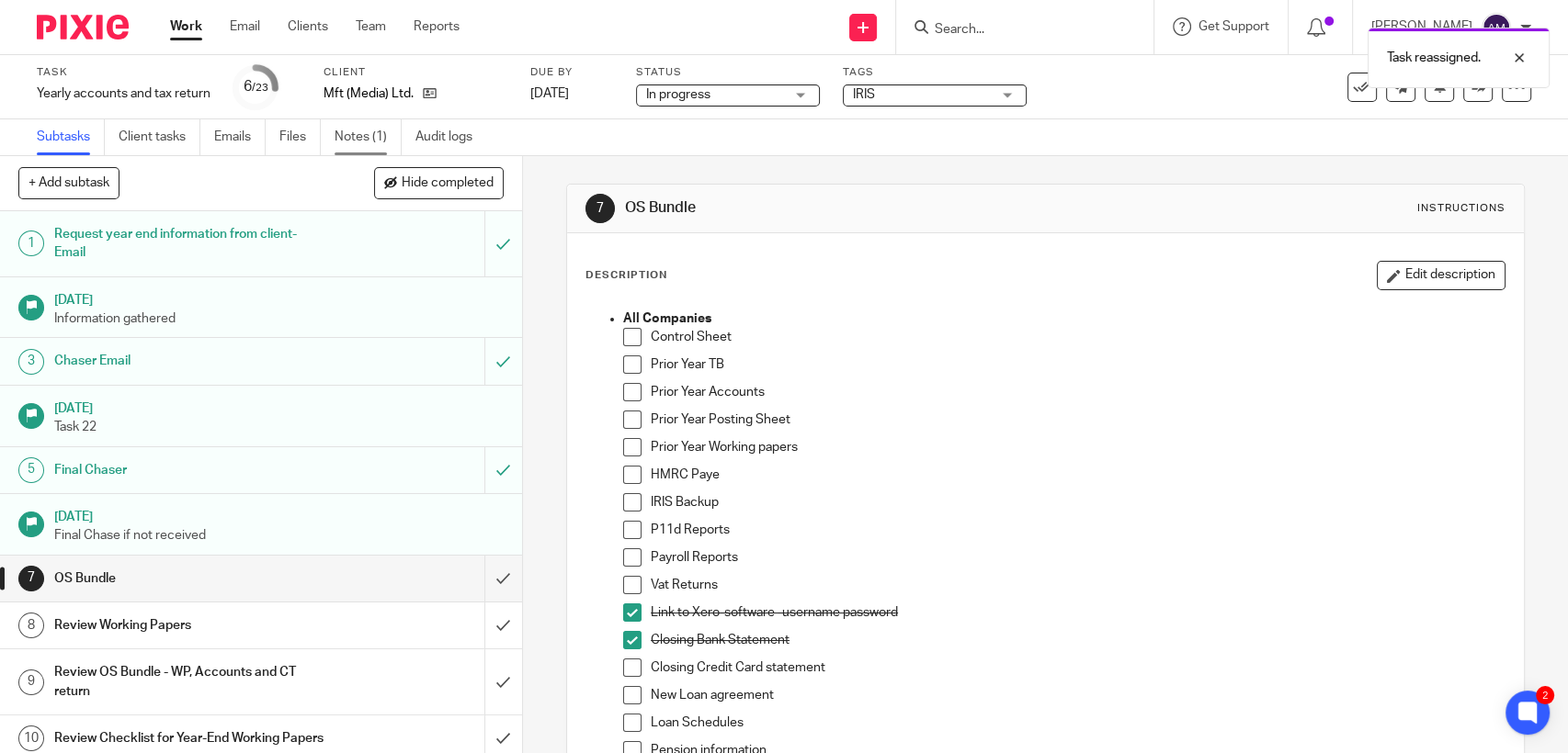
click at [354, 134] on link "Notes (1)" at bounding box center [368, 137] width 67 height 36
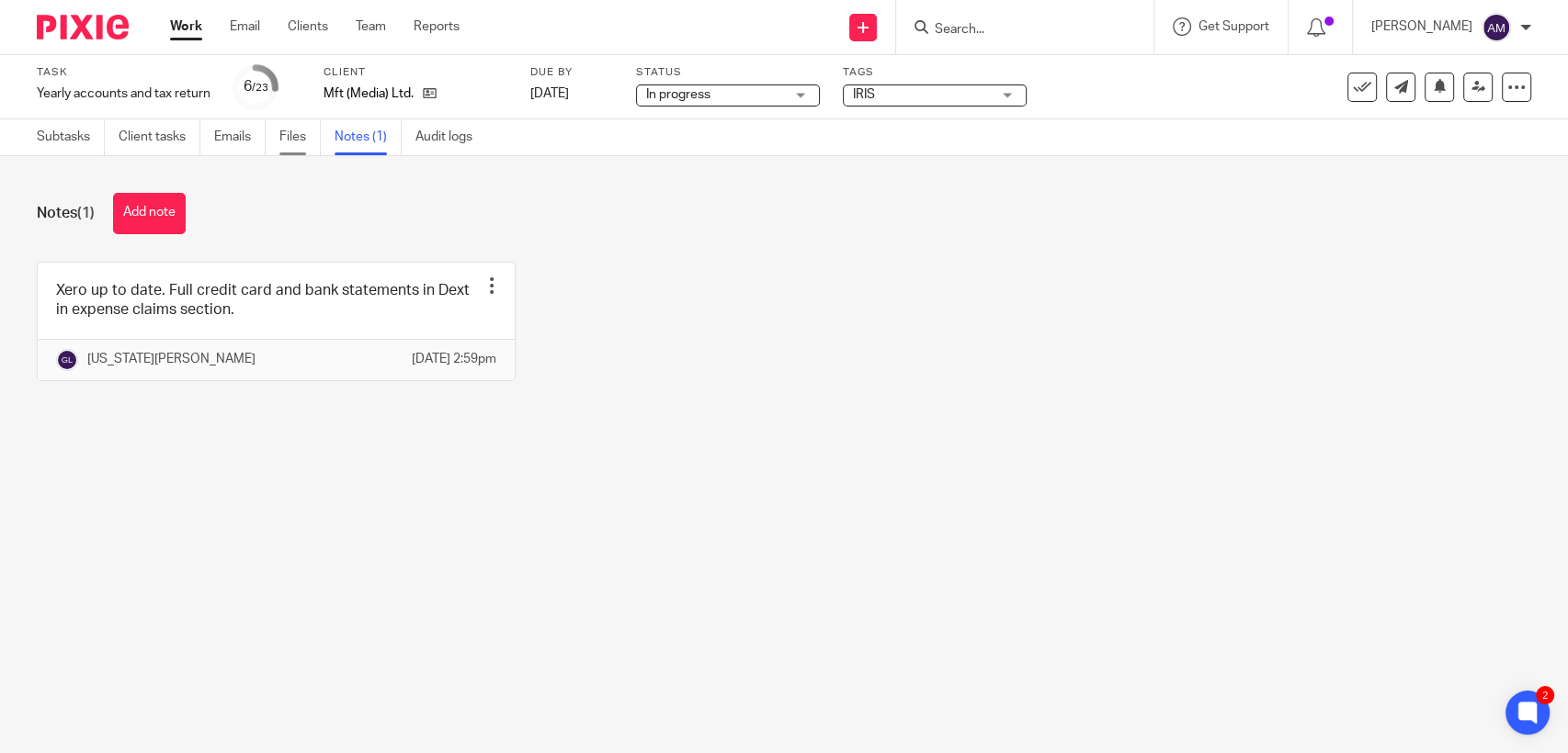
click at [296, 140] on link "Files" at bounding box center [300, 137] width 42 height 36
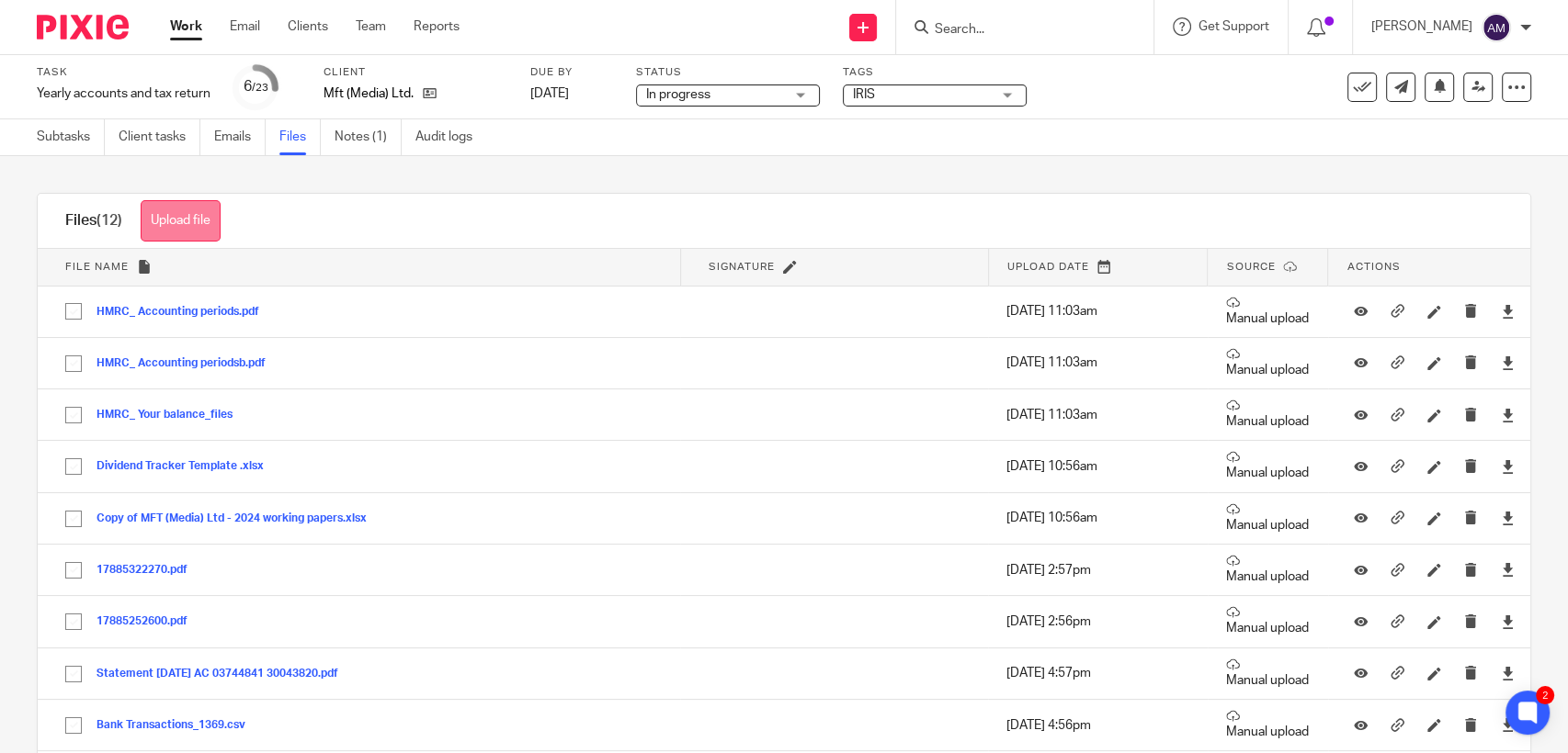
click at [207, 218] on button "Upload file" at bounding box center [180, 221] width 80 height 42
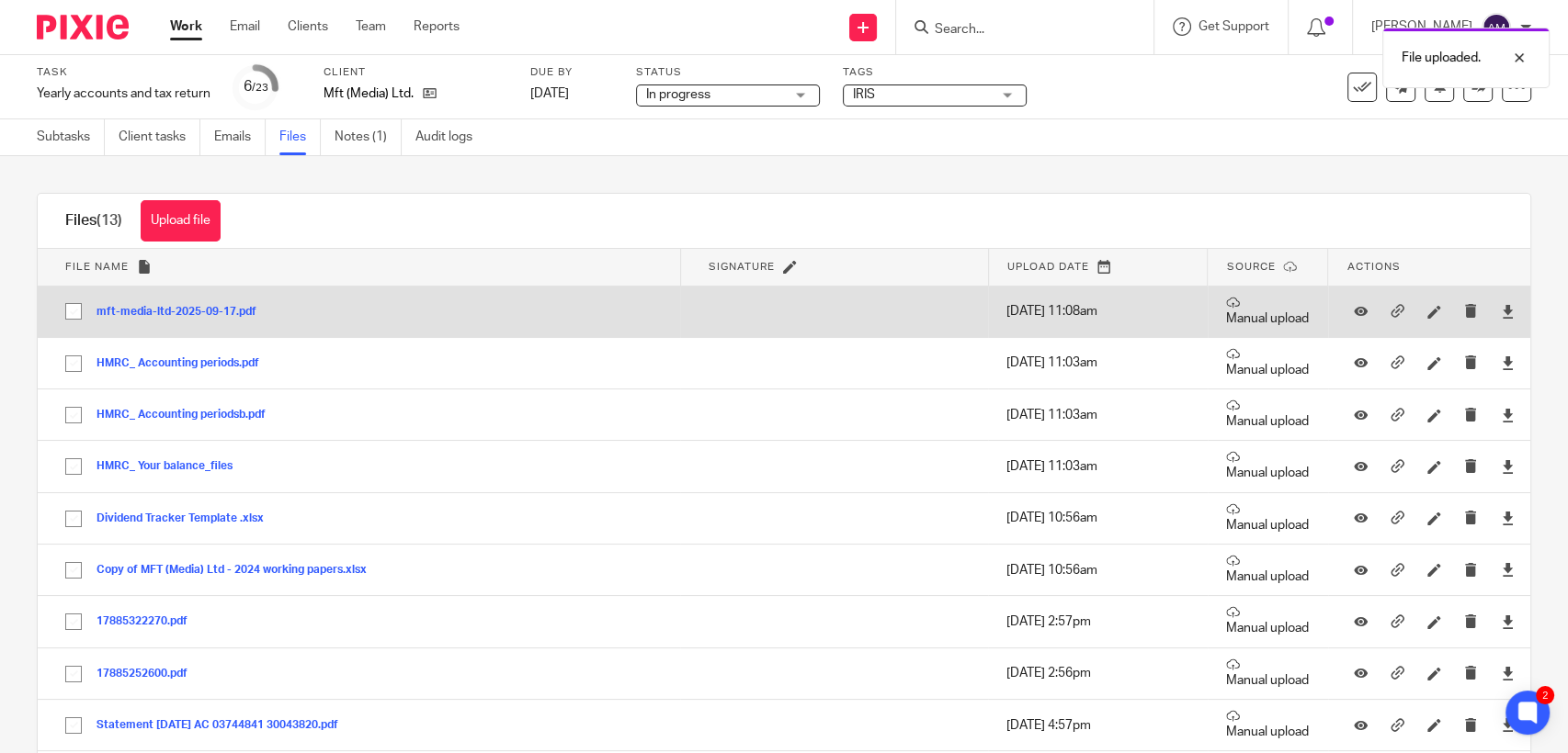
click at [167, 305] on button "mft-media-ltd-2025-09-17.pdf" at bounding box center [183, 312] width 174 height 13
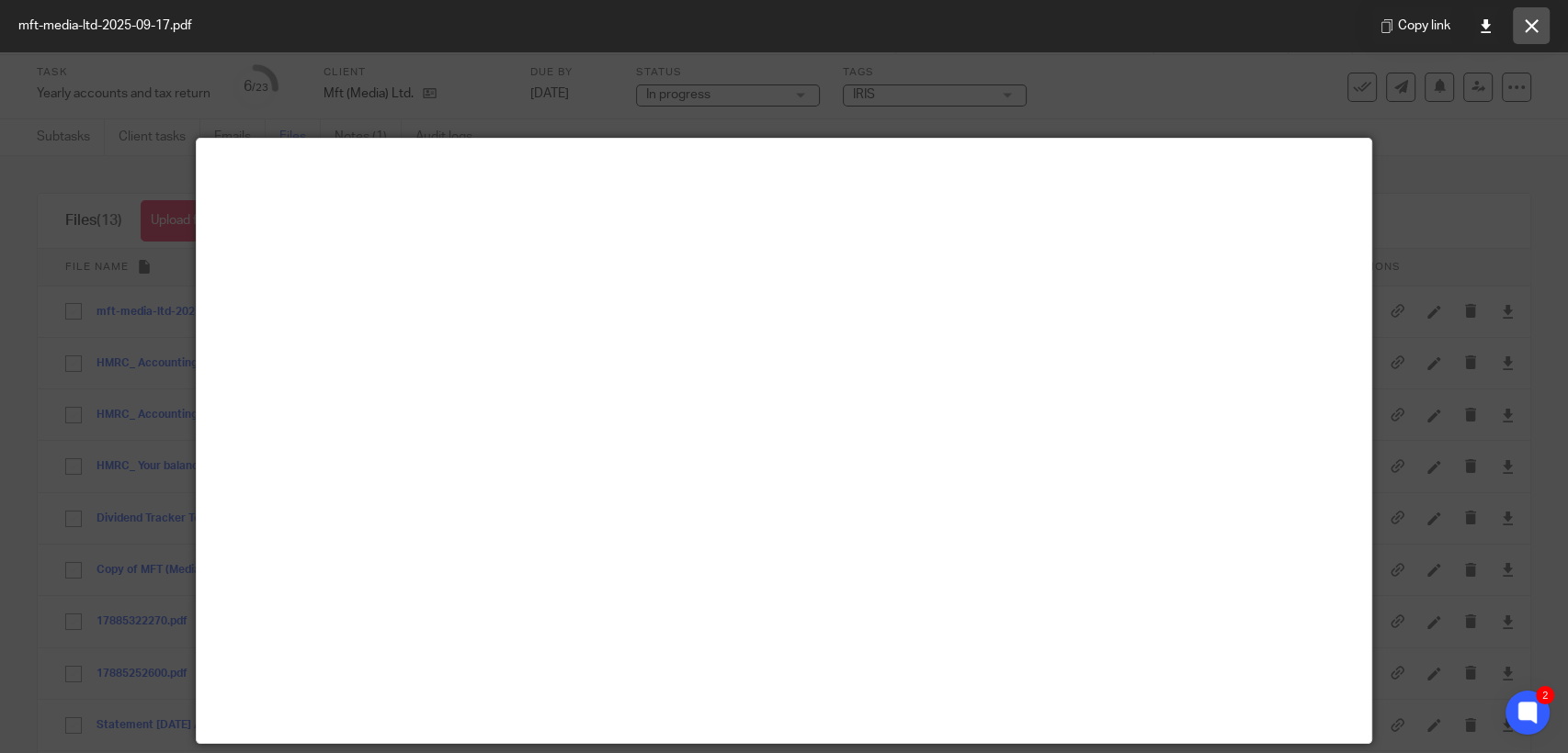
click at [1527, 26] on icon at bounding box center [1531, 26] width 14 height 14
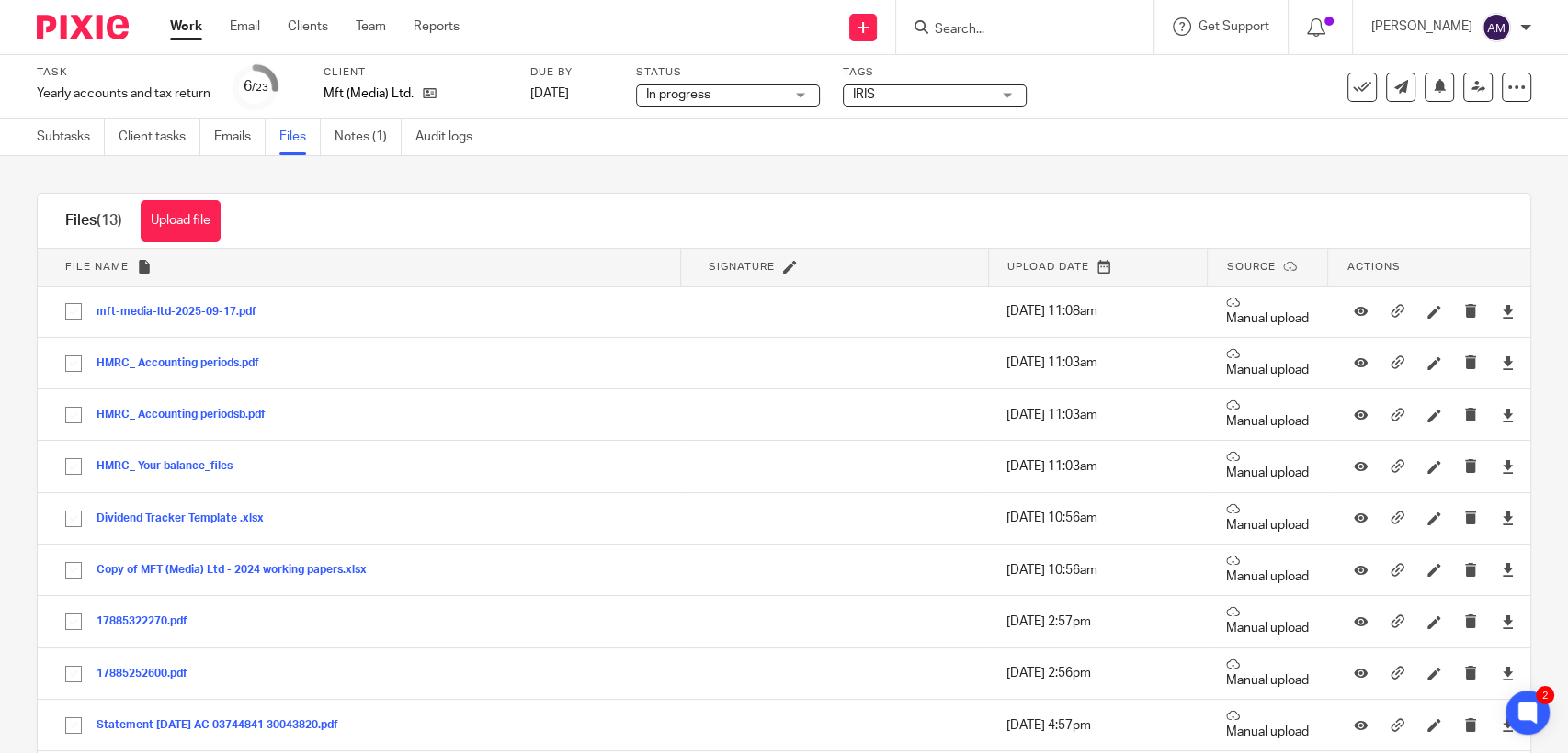
click at [338, 138] on ul "Subtasks Client tasks Emails Files Notes (1) Audit logs" at bounding box center [268, 137] width 464 height 36
click at [390, 140] on link "Notes (1)" at bounding box center [368, 137] width 67 height 36
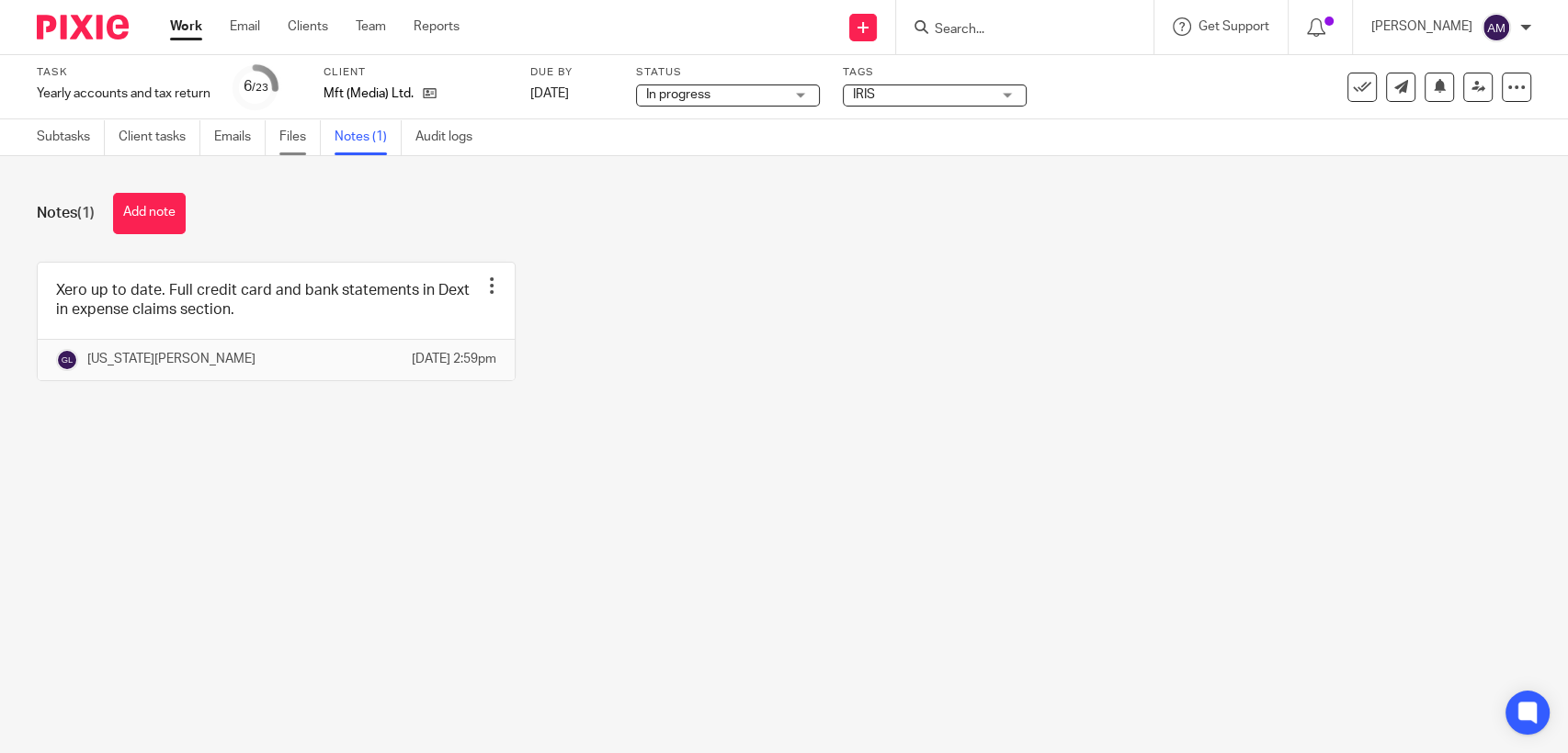
click at [307, 141] on link "Files" at bounding box center [300, 137] width 42 height 36
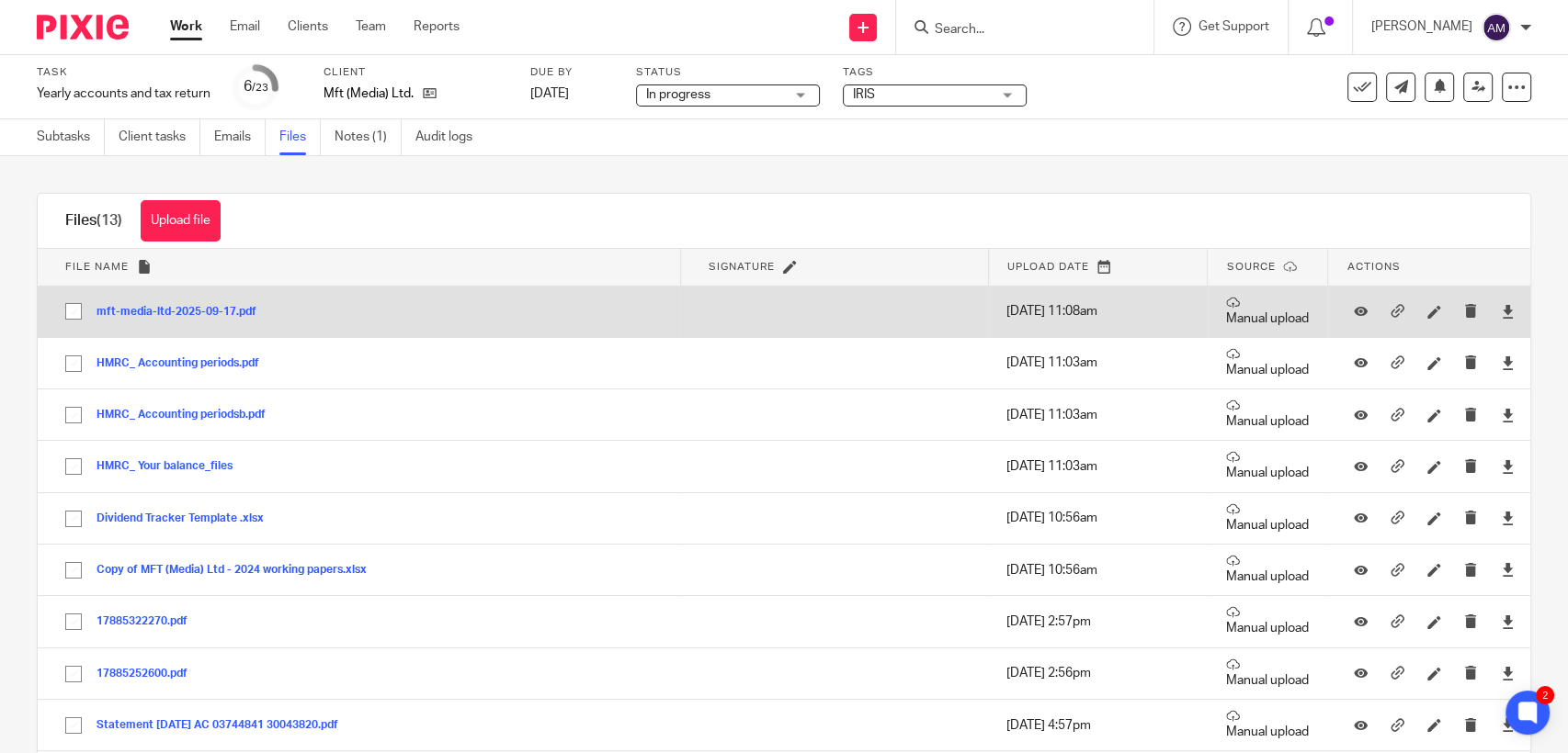
click at [71, 315] on input "checkbox" at bounding box center [73, 312] width 35 height 35
checkbox input "true"
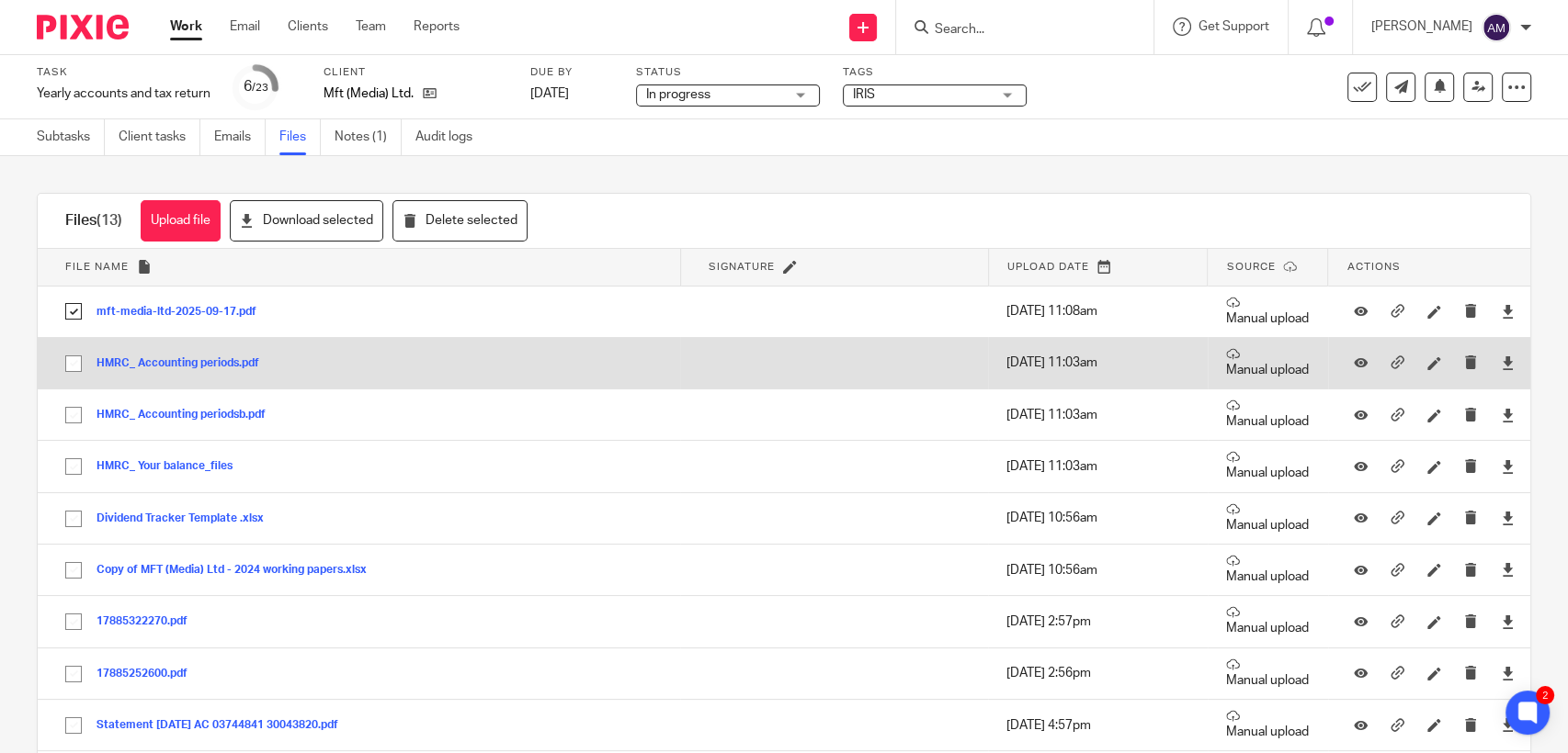
click at [72, 366] on input "checkbox" at bounding box center [73, 364] width 35 height 35
checkbox input "true"
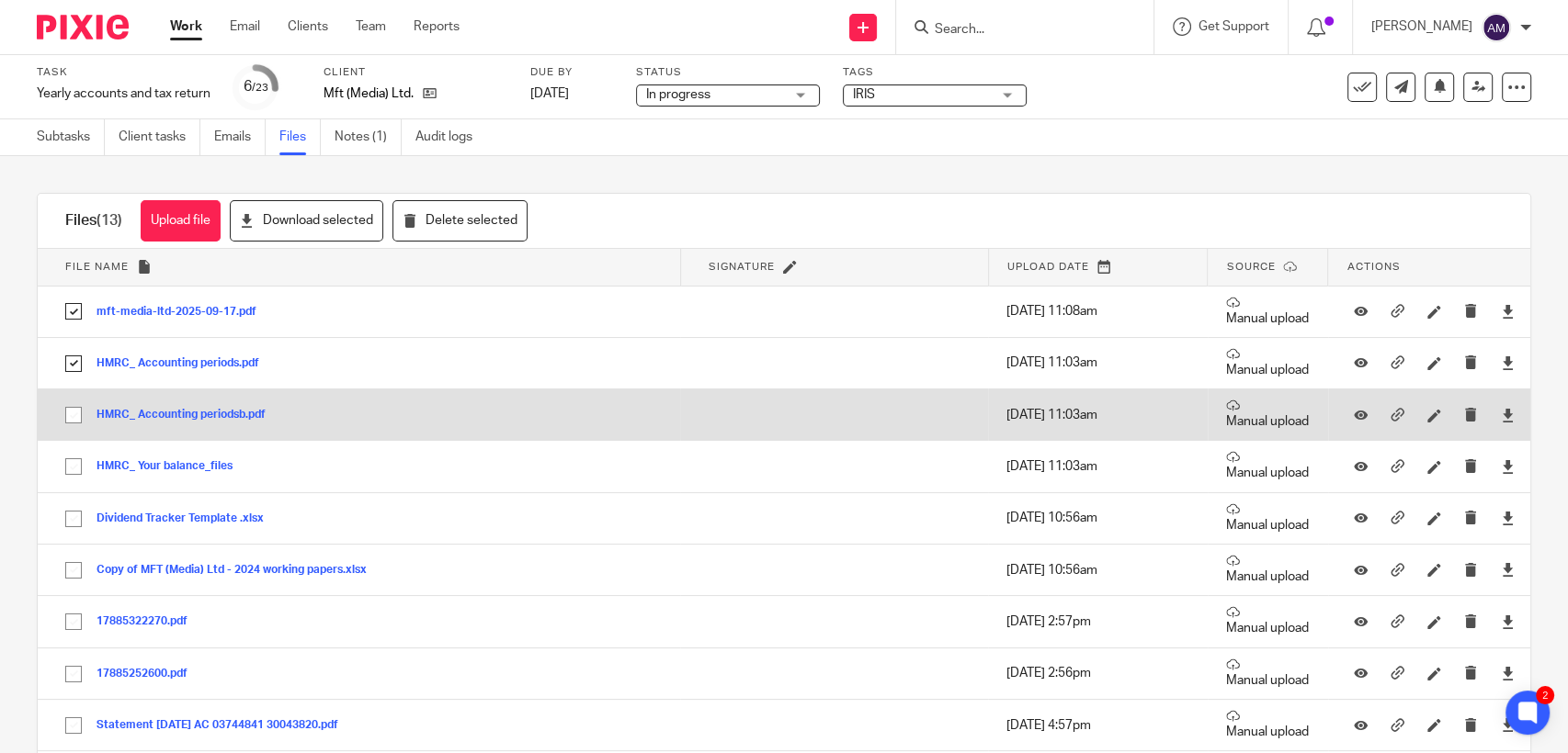
click at [73, 416] on input "checkbox" at bounding box center [73, 415] width 35 height 35
checkbox input "true"
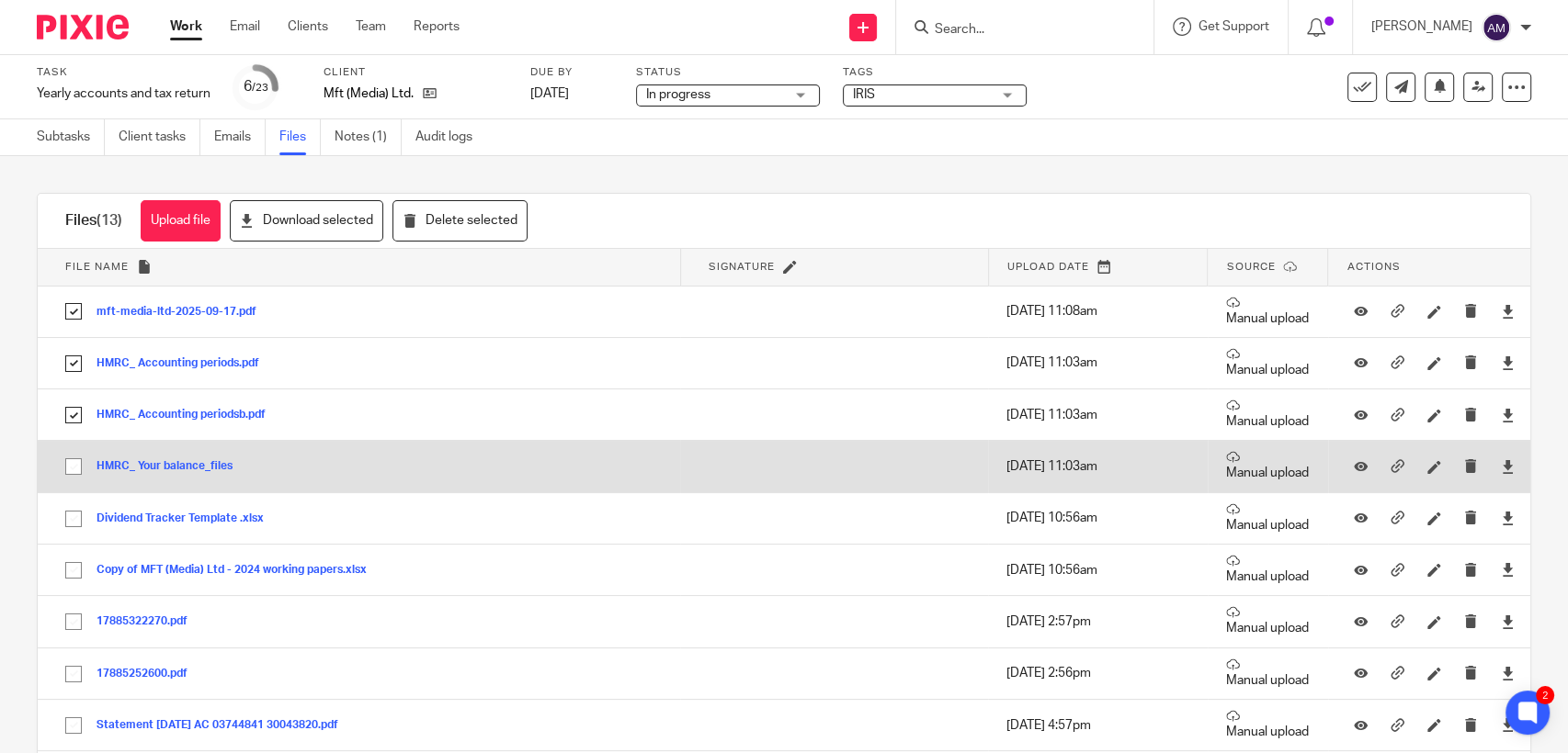
click at [76, 470] on input "checkbox" at bounding box center [73, 467] width 35 height 35
checkbox input "true"
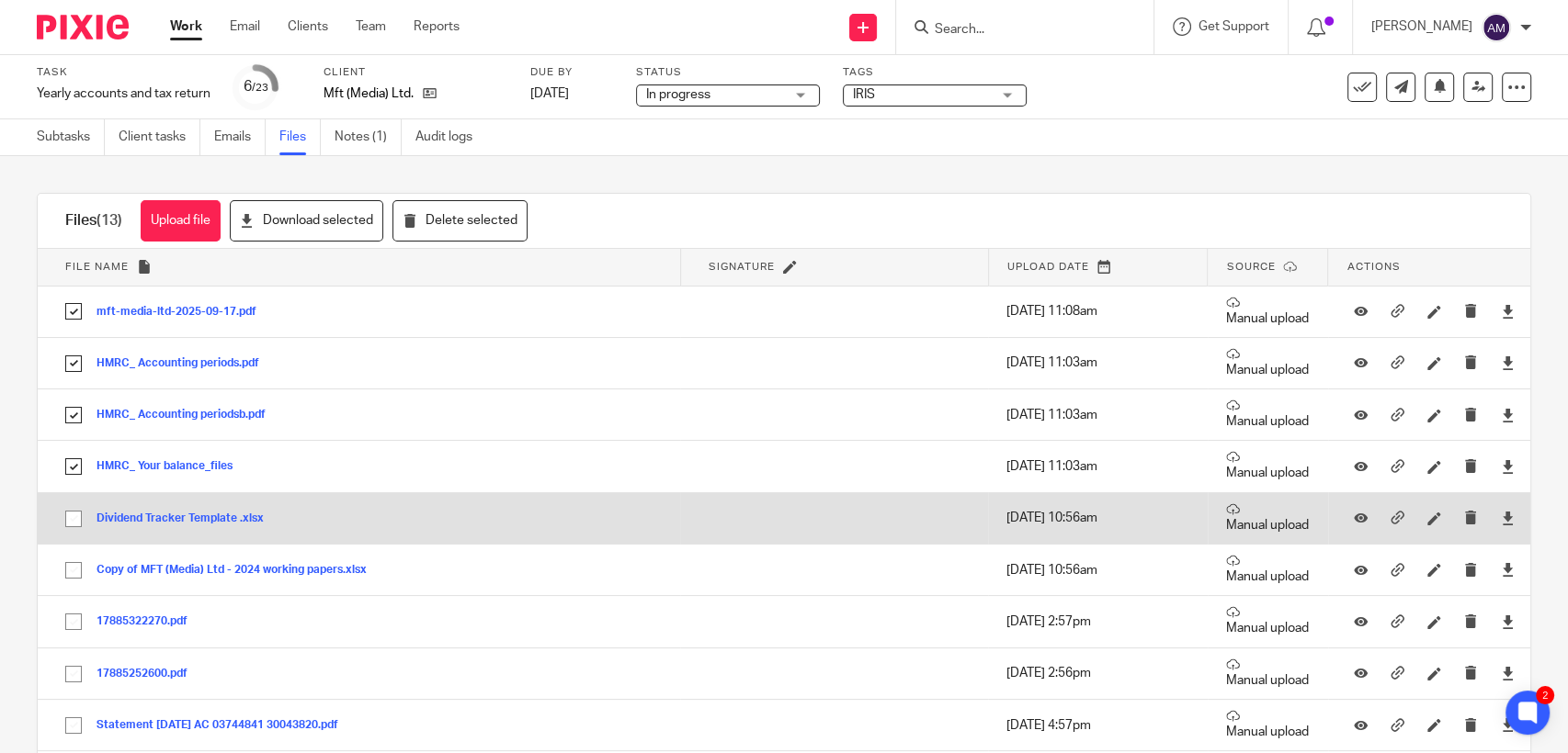
click at [76, 519] on input "checkbox" at bounding box center [73, 519] width 35 height 35
checkbox input "true"
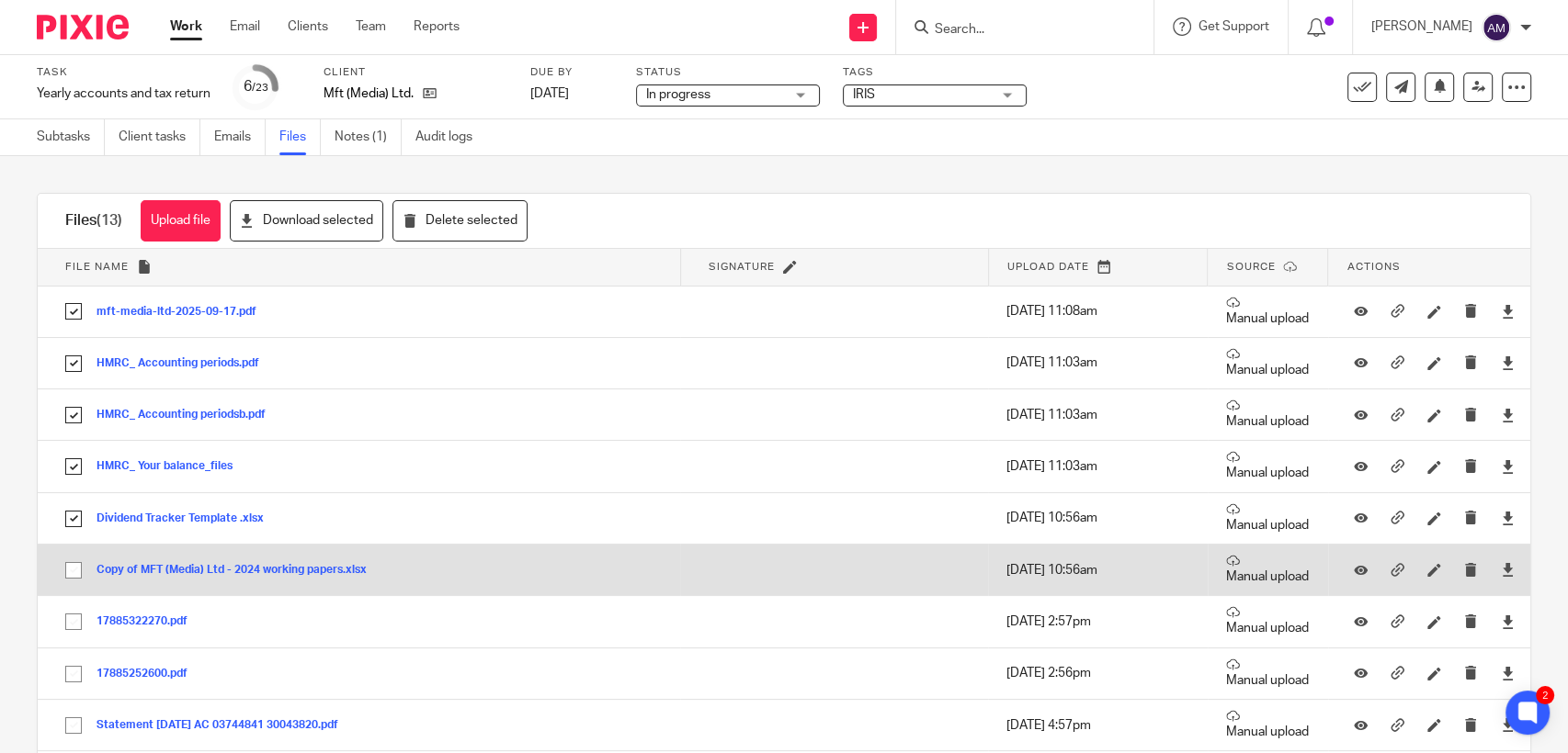
click at [74, 573] on input "checkbox" at bounding box center [73, 570] width 35 height 35
checkbox input "true"
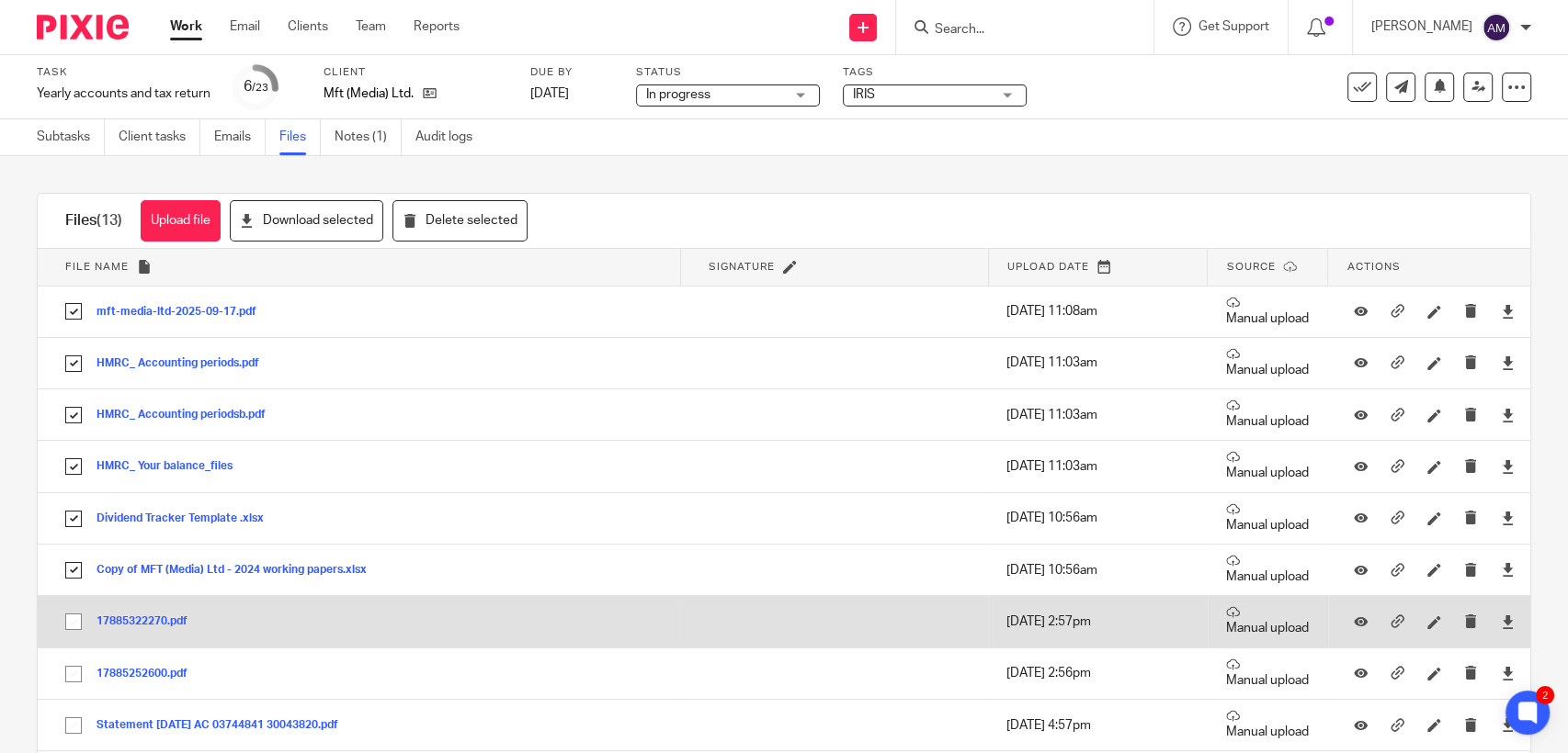
click at [72, 623] on input "checkbox" at bounding box center [73, 622] width 35 height 35
checkbox input "true"
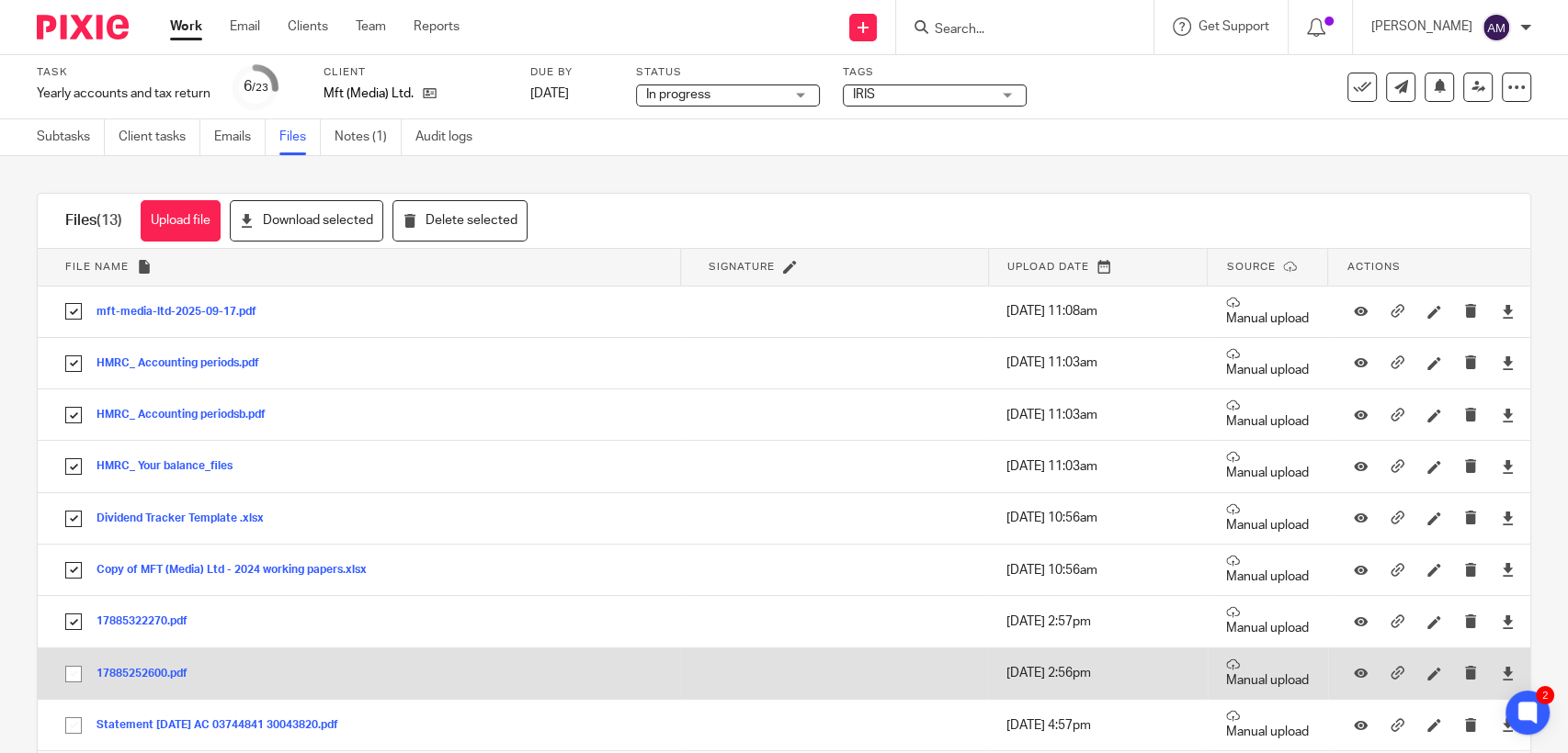
click at [72, 677] on input "checkbox" at bounding box center [73, 674] width 35 height 35
checkbox input "true"
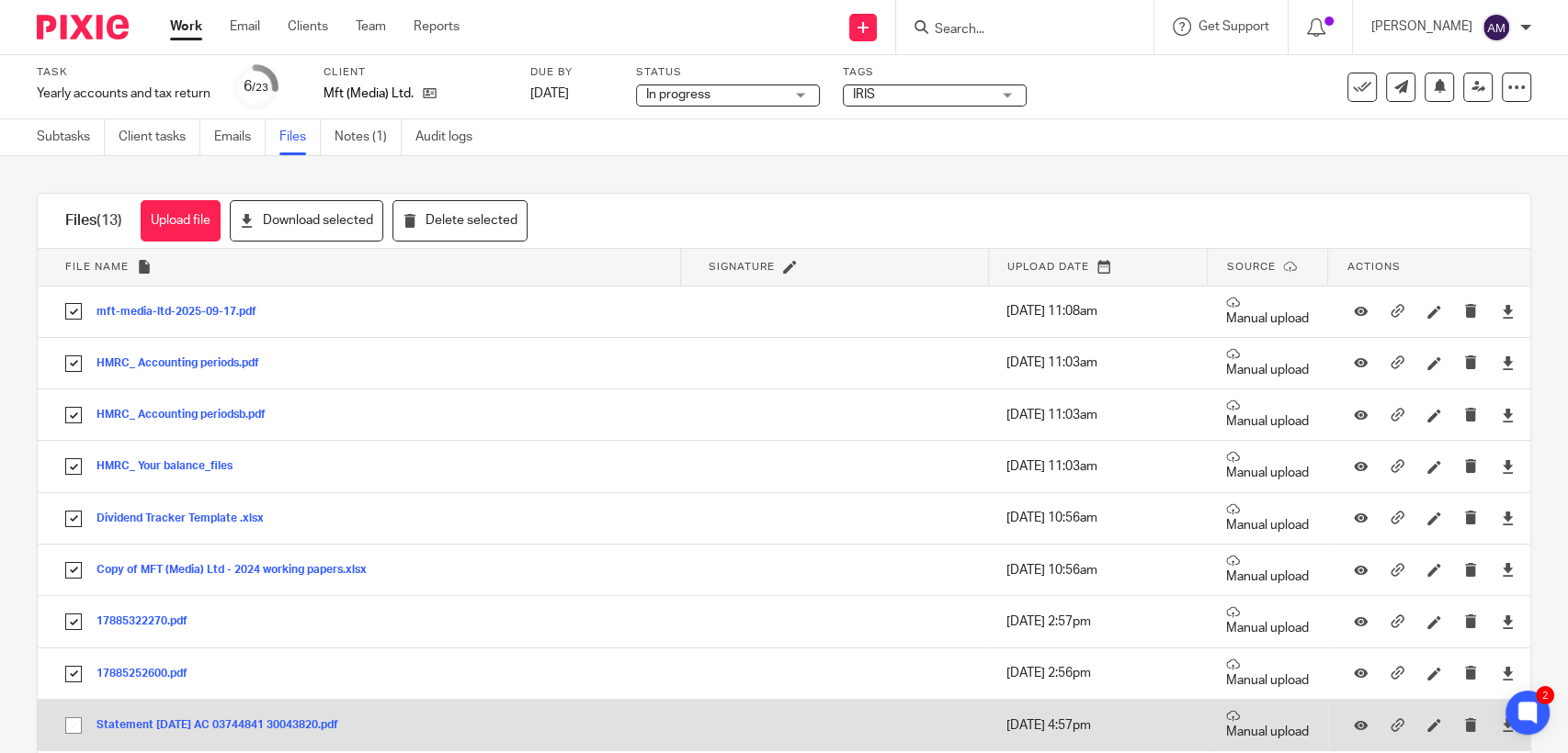
click at [74, 720] on input "checkbox" at bounding box center [73, 726] width 35 height 35
checkbox input "true"
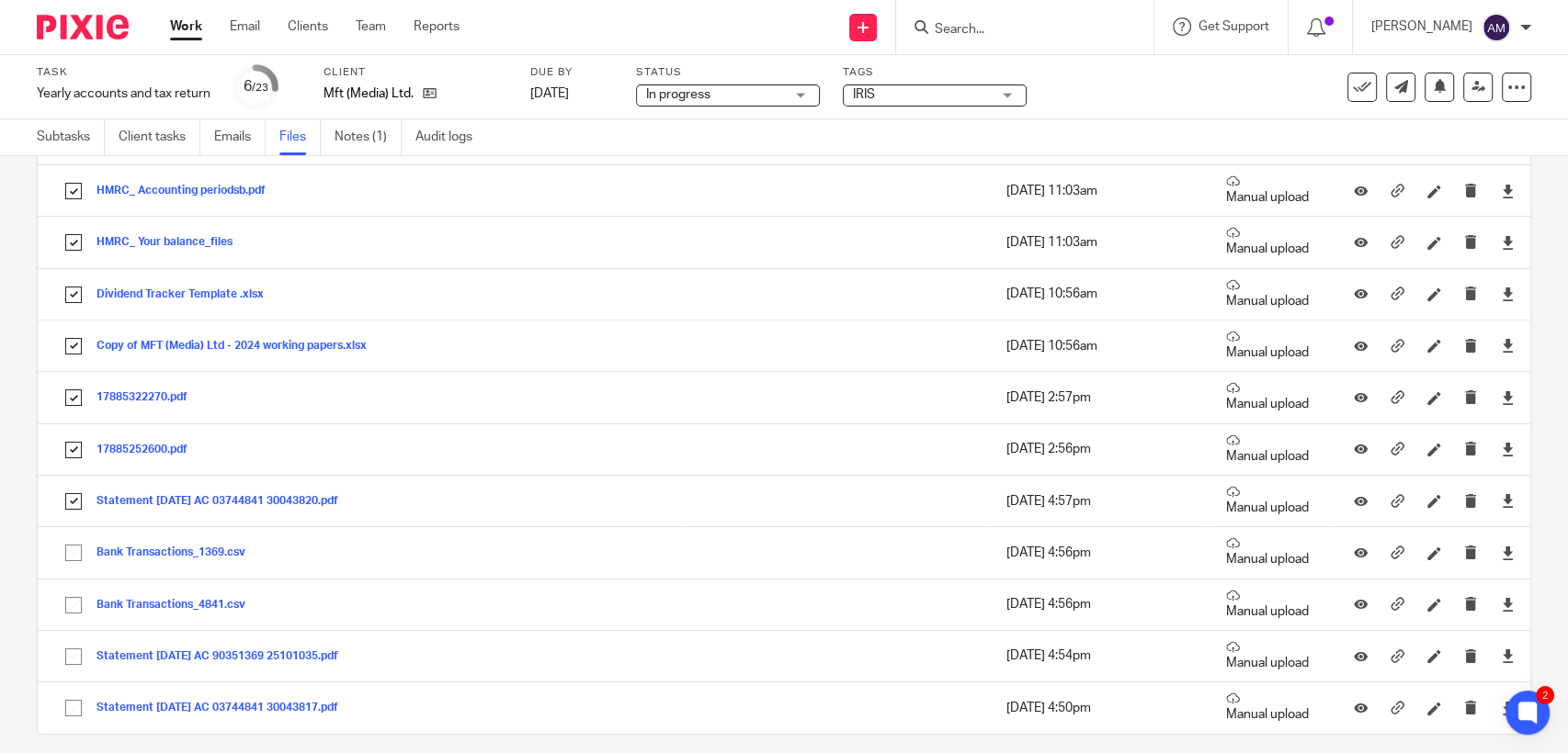
scroll to position [240, 0]
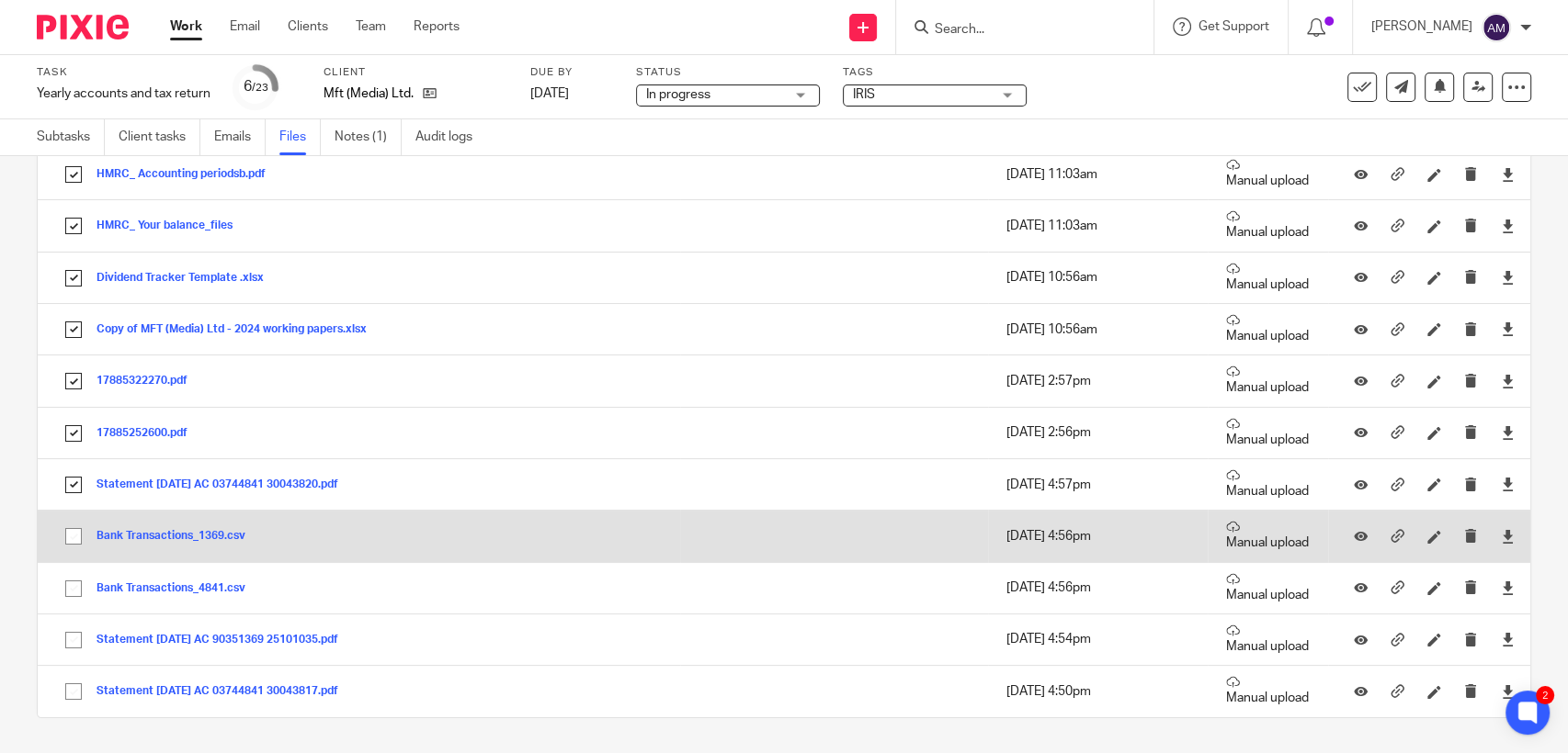
click at [74, 535] on input "checkbox" at bounding box center [73, 537] width 35 height 35
checkbox input "true"
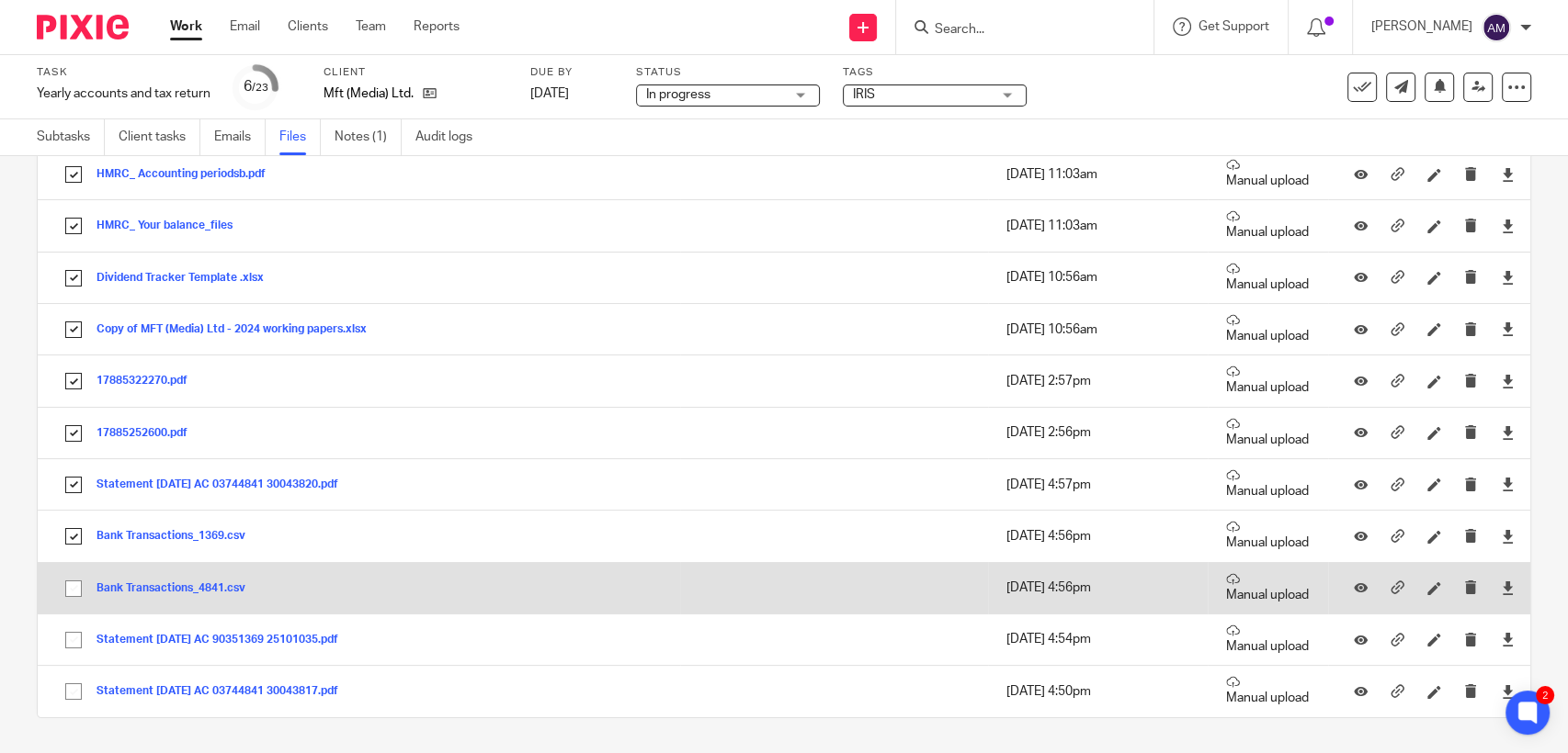
click at [74, 590] on input "checkbox" at bounding box center [73, 589] width 35 height 35
checkbox input "true"
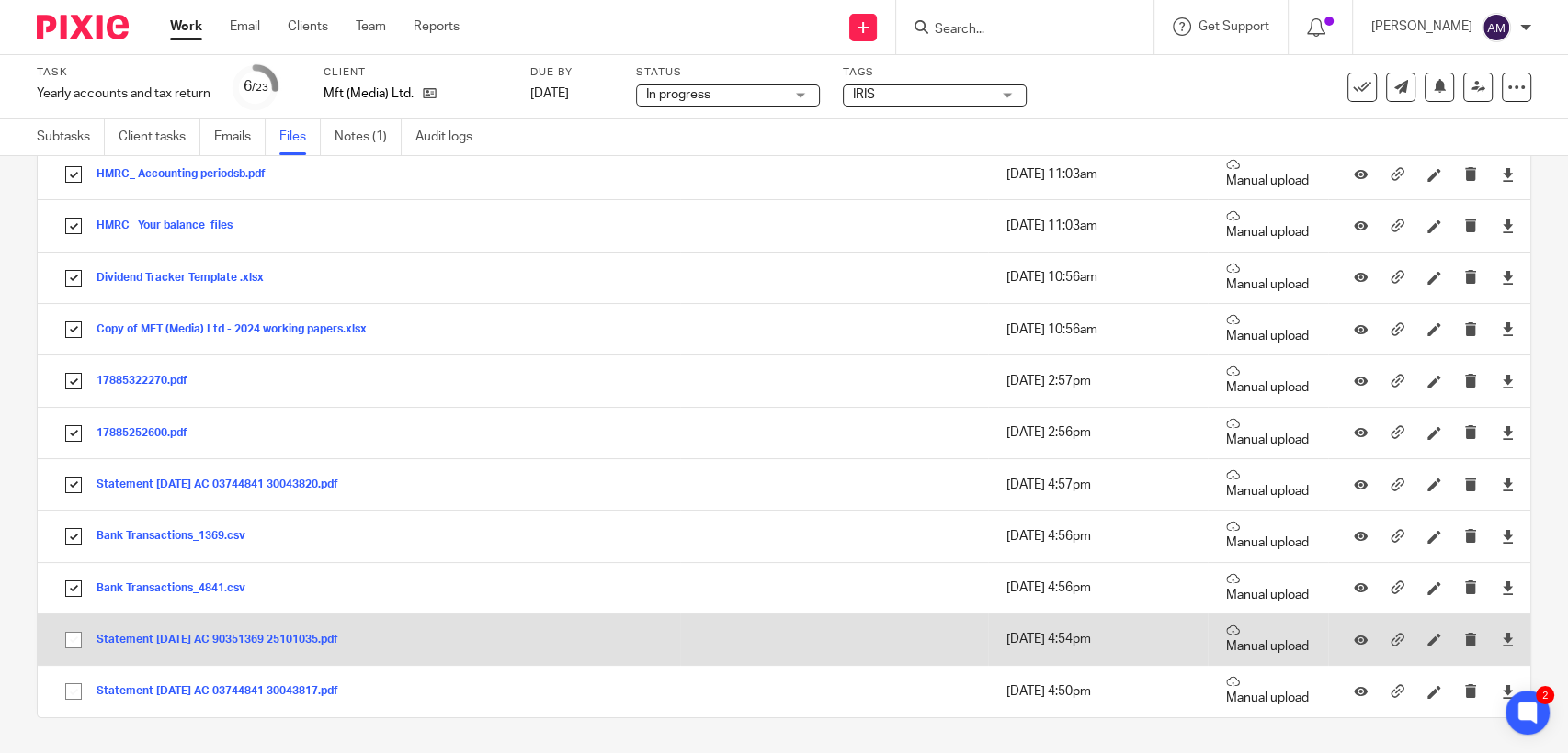
click at [73, 639] on input "checkbox" at bounding box center [73, 641] width 35 height 35
checkbox input "true"
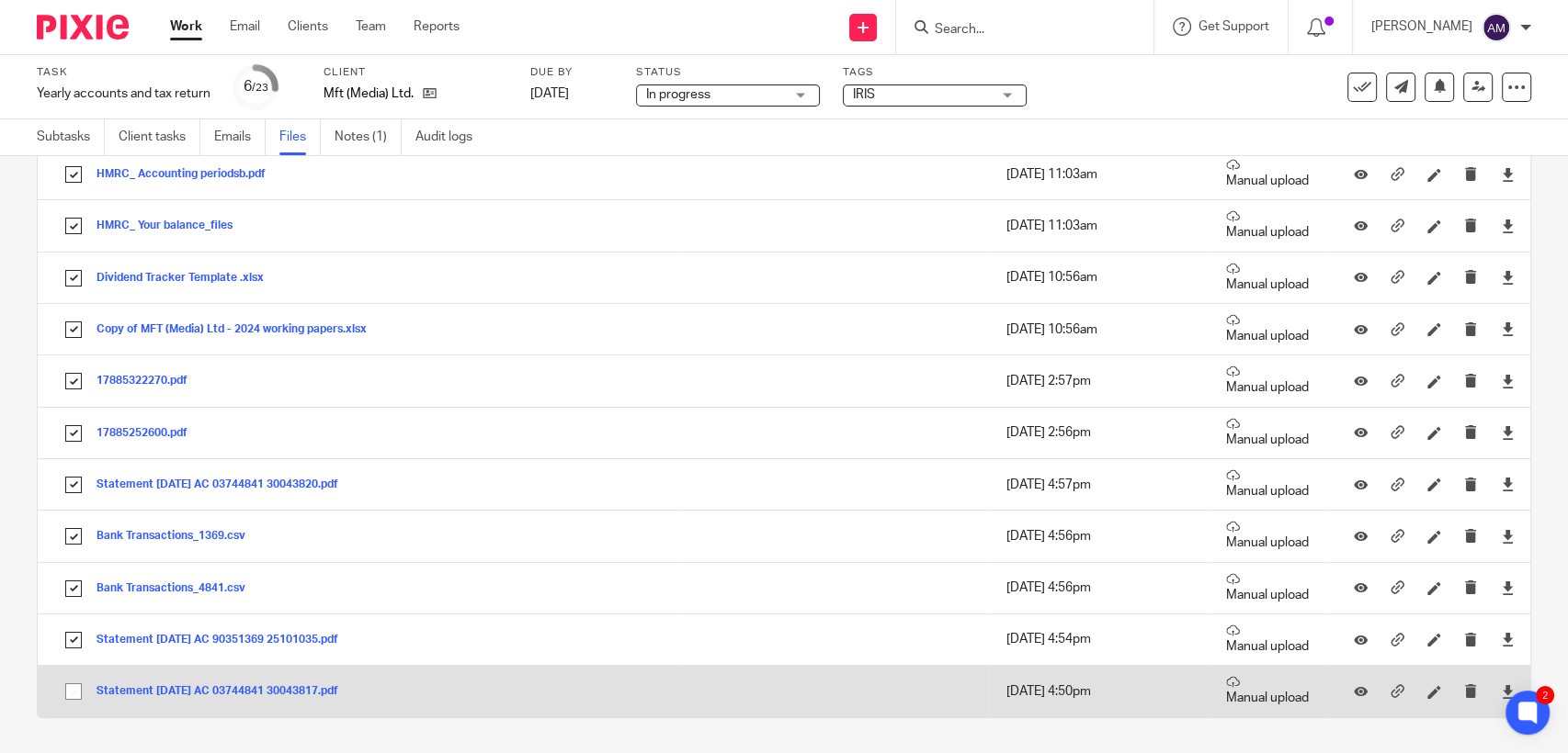
click at [70, 699] on input "checkbox" at bounding box center [73, 692] width 35 height 35
checkbox input "true"
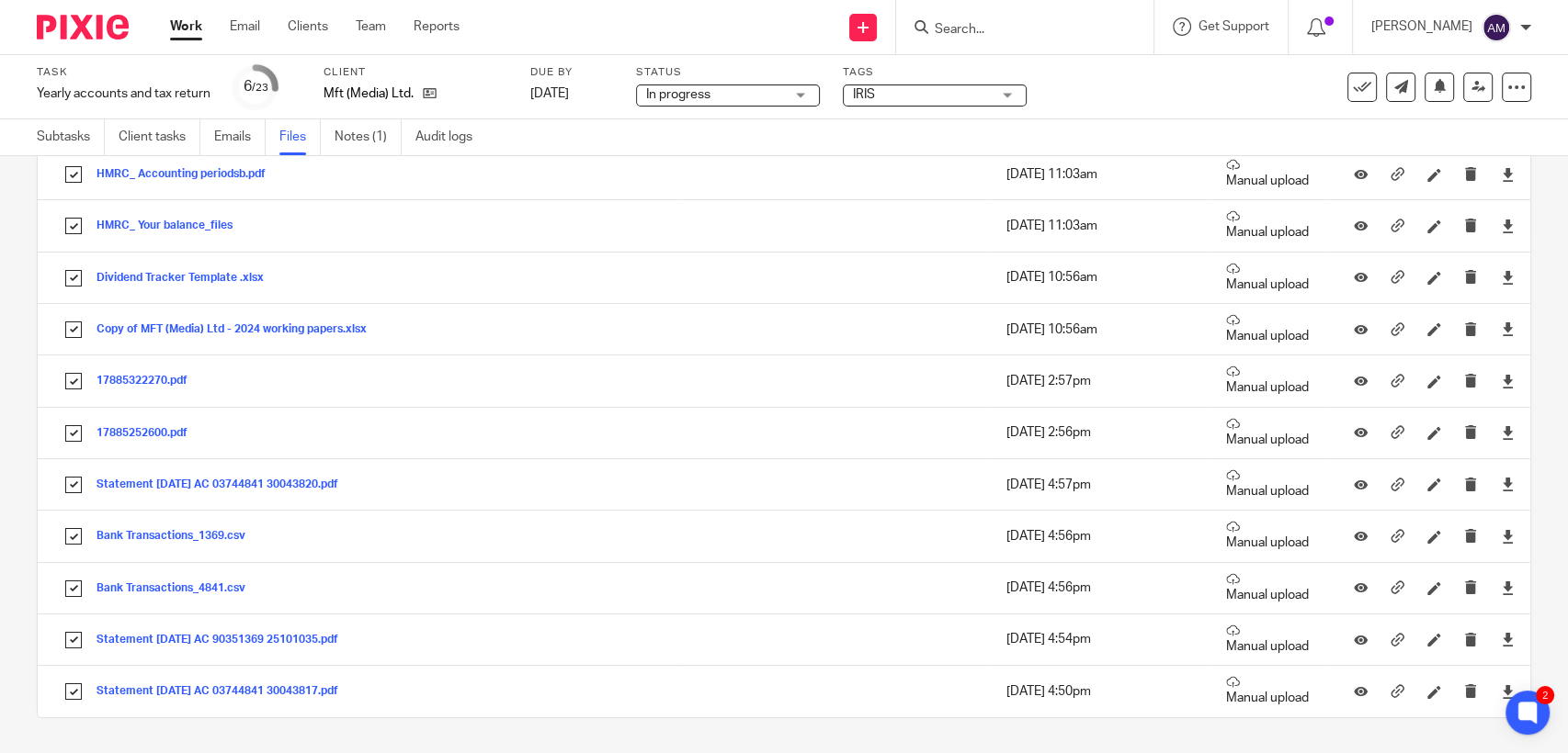
scroll to position [0, 0]
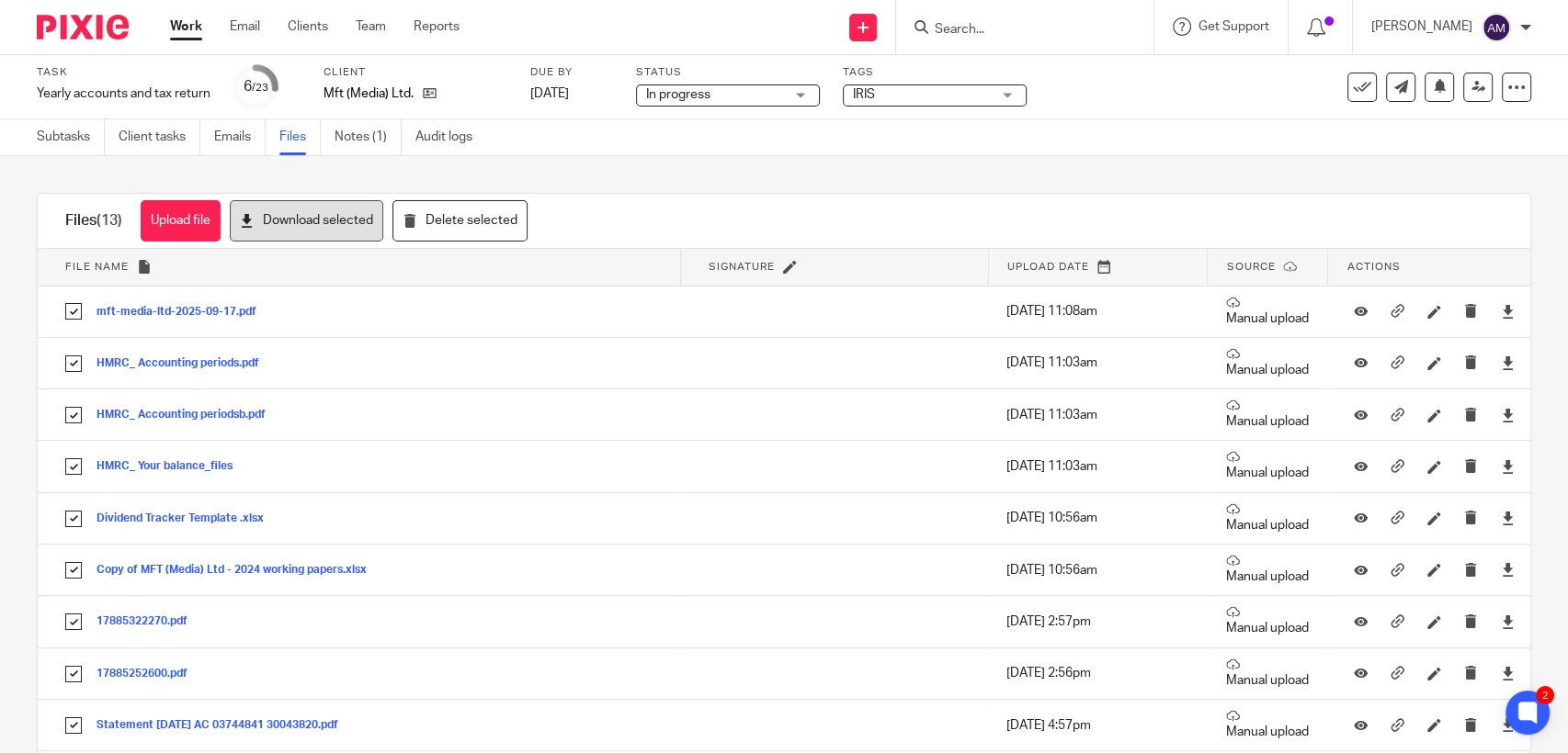
click at [319, 223] on button "Download selected" at bounding box center [306, 221] width 153 height 42
click at [1003, 32] on input "Search" at bounding box center [1015, 31] width 165 height 17
